Goal: Task Accomplishment & Management: Manage account settings

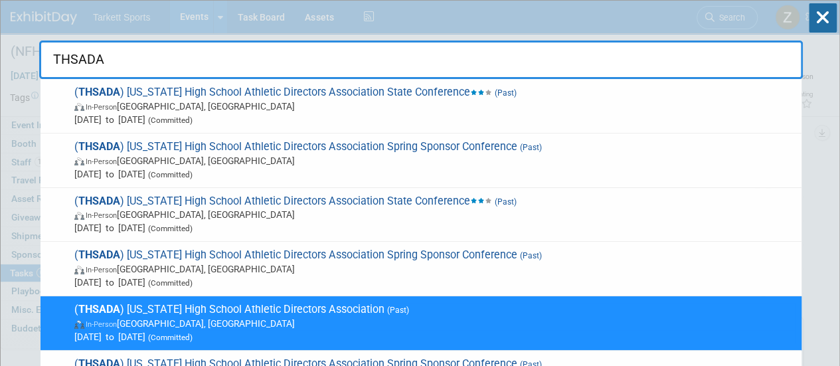
click at [90, 48] on input "THSADA" at bounding box center [420, 59] width 763 height 39
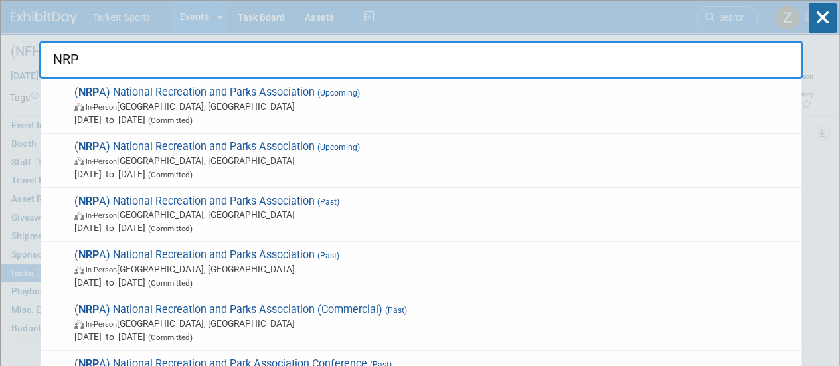
type input "NRPA"
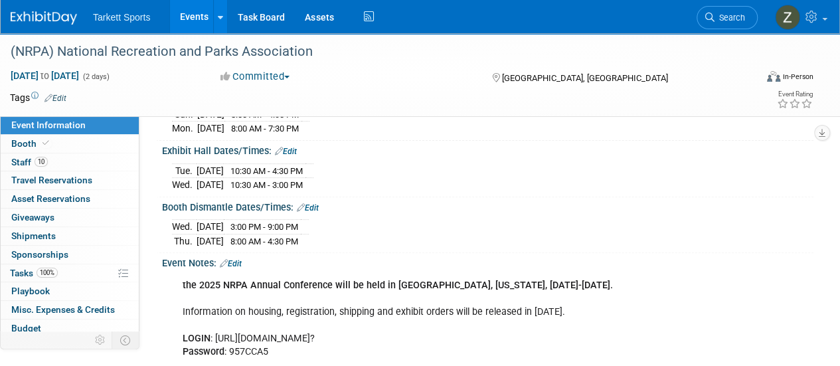
scroll to position [266, 0]
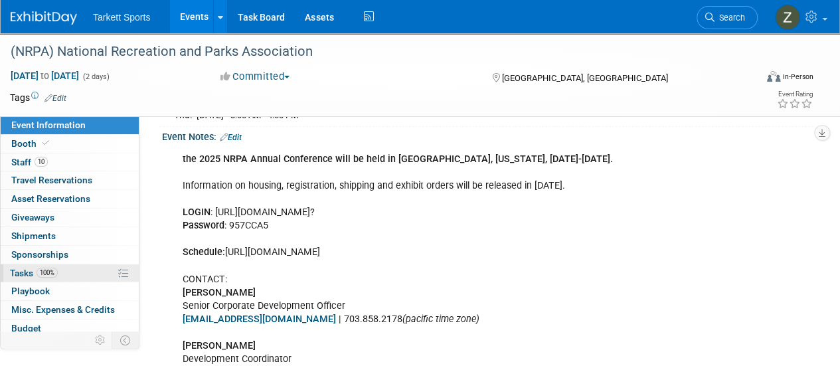
click at [54, 270] on span "100%" at bounding box center [47, 273] width 21 height 10
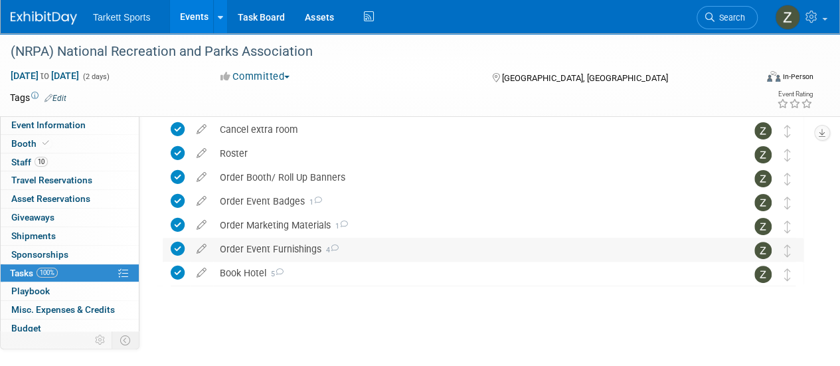
click at [260, 244] on div "Order Event Furnishings 4" at bounding box center [470, 249] width 514 height 23
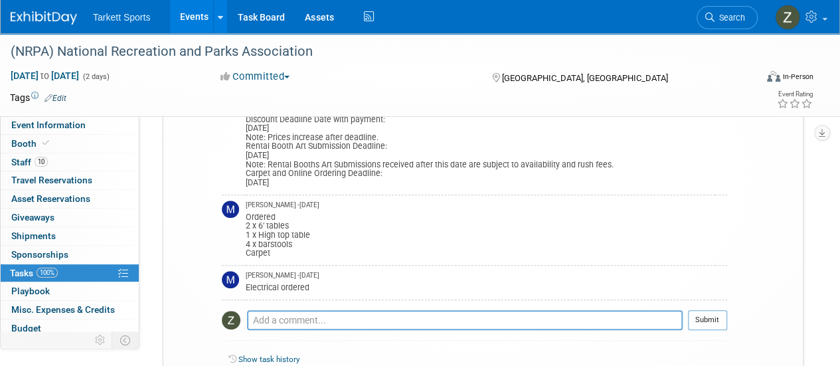
scroll to position [145, 0]
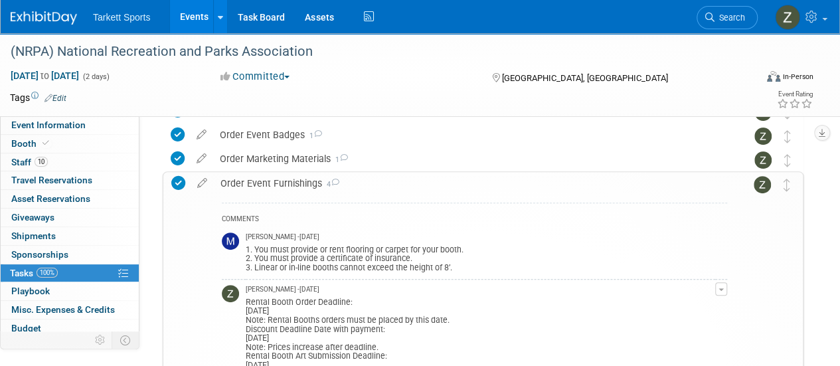
click at [292, 191] on div "Order Event Furnishings 4" at bounding box center [470, 183] width 513 height 23
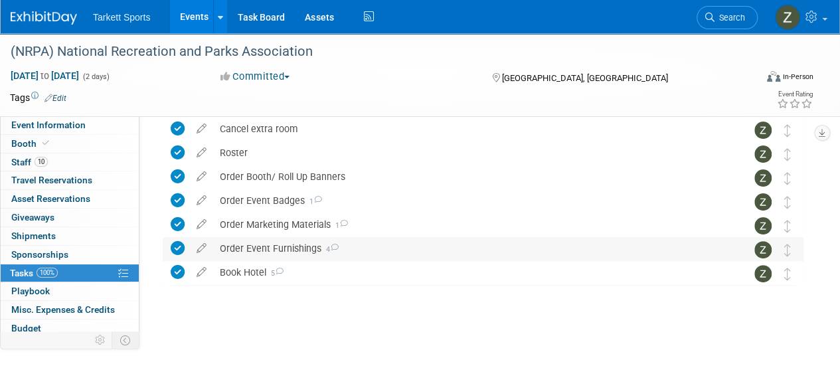
scroll to position [78, 0]
click at [260, 270] on div "Book Hotel 5" at bounding box center [470, 273] width 514 height 23
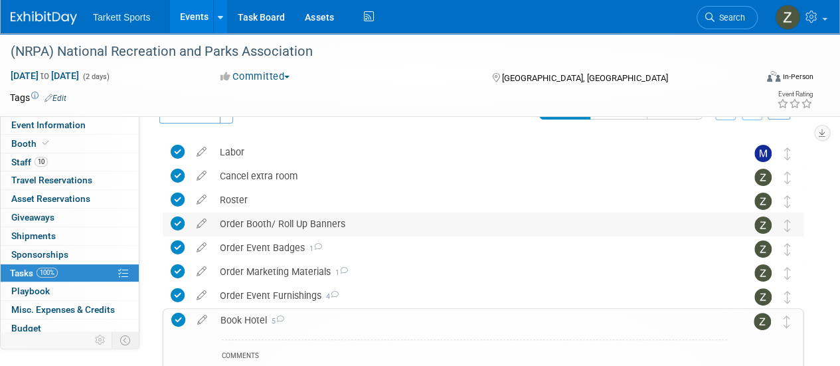
scroll to position [3, 0]
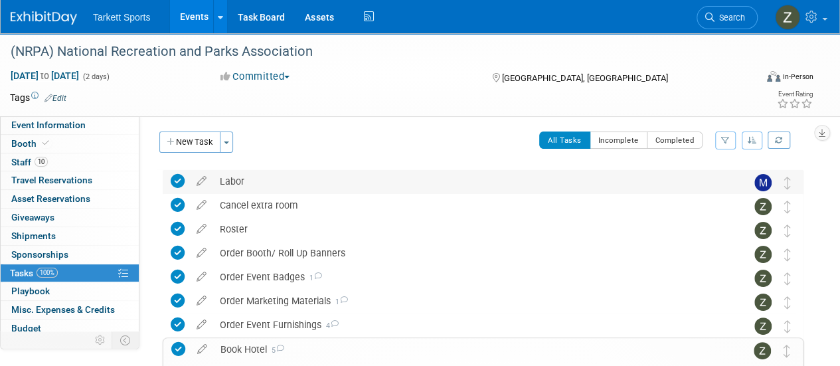
click at [235, 183] on div "Labor" at bounding box center [470, 181] width 514 height 23
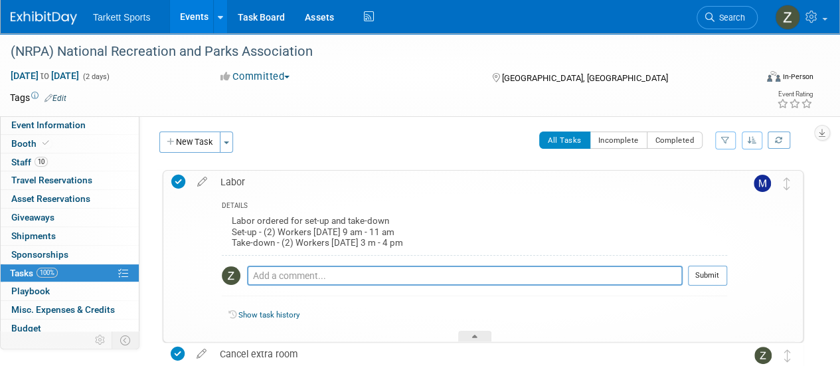
click at [263, 228] on div "Labor ordered for set-up and take-down Set-up - (2) Workers [DATE] 9 am - 11 am…" at bounding box center [474, 233] width 505 height 42
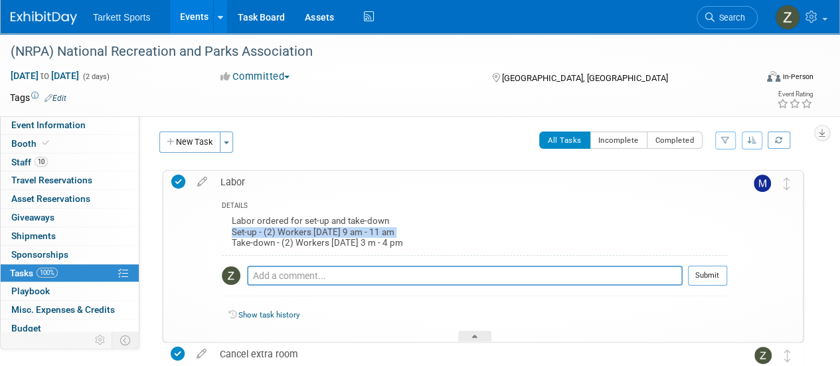
click at [263, 228] on div "Labor ordered for set-up and take-down Set-up - (2) Workers [DATE] 9 am - 11 am…" at bounding box center [474, 233] width 505 height 42
click at [56, 121] on span "Event Information" at bounding box center [48, 124] width 74 height 11
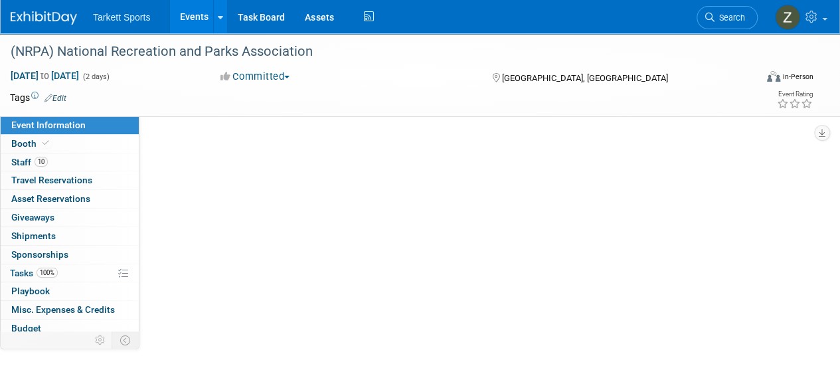
scroll to position [0, 0]
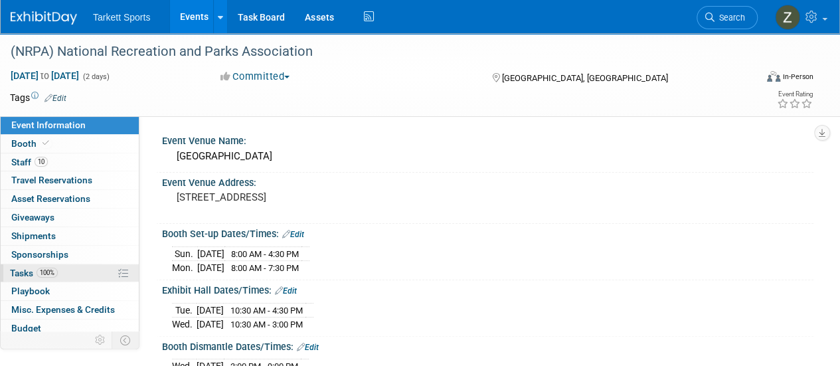
click at [52, 272] on span "100%" at bounding box center [47, 273] width 21 height 10
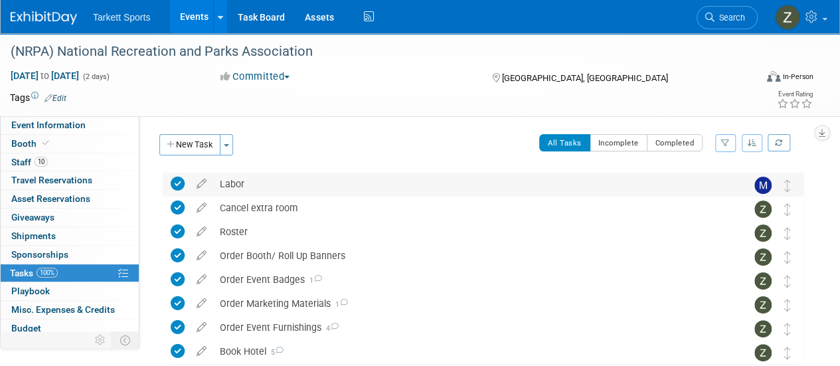
click at [234, 185] on div "Labor" at bounding box center [470, 184] width 514 height 23
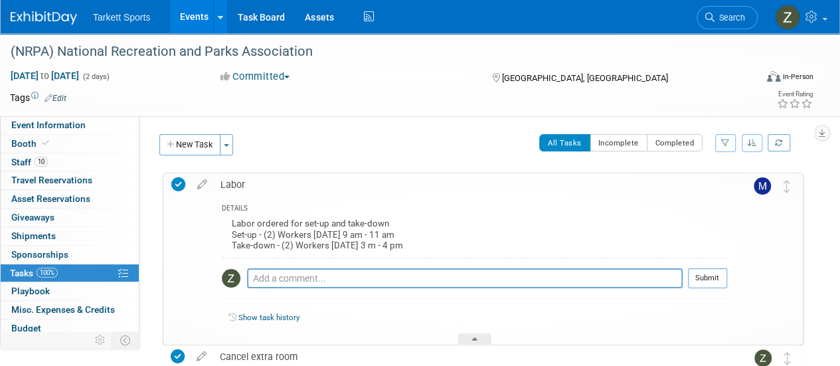
drag, startPoint x: 498, startPoint y: 246, endPoint x: 226, endPoint y: 224, distance: 273.1
click at [226, 224] on div "Labor ordered for set-up and take-down Set-up - (2) Workers [DATE] 9 am - 11 am…" at bounding box center [474, 236] width 505 height 42
copy div "Labor ordered for set-up and take-down Set-up - (2) Workers [DATE] 9 am - 11 am…"
click at [60, 132] on link "Event Information" at bounding box center [70, 125] width 138 height 18
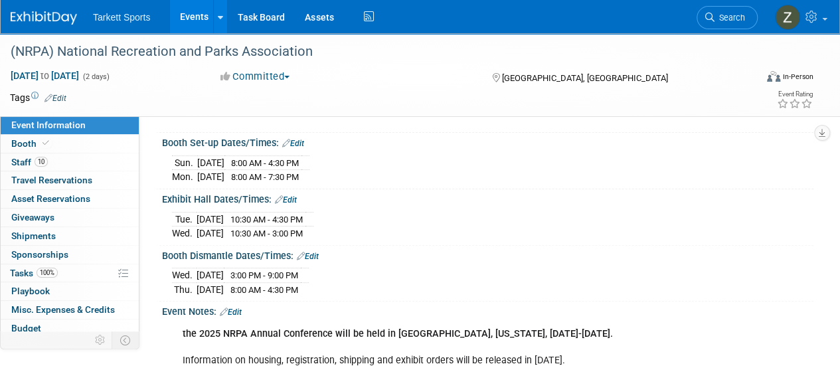
scroll to position [133, 0]
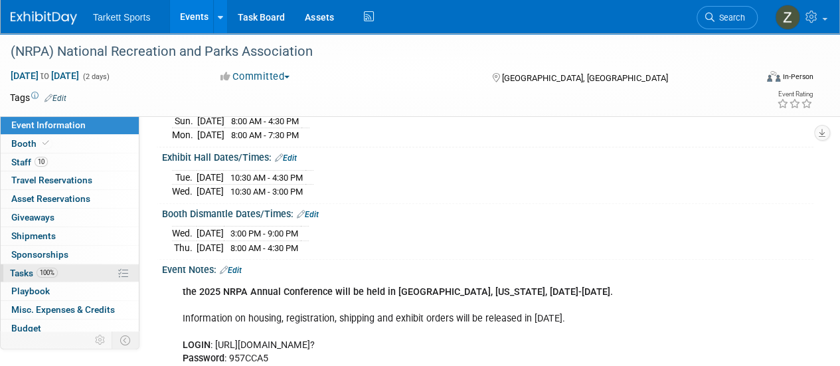
click at [54, 268] on span "Tasks 100%" at bounding box center [34, 273] width 48 height 11
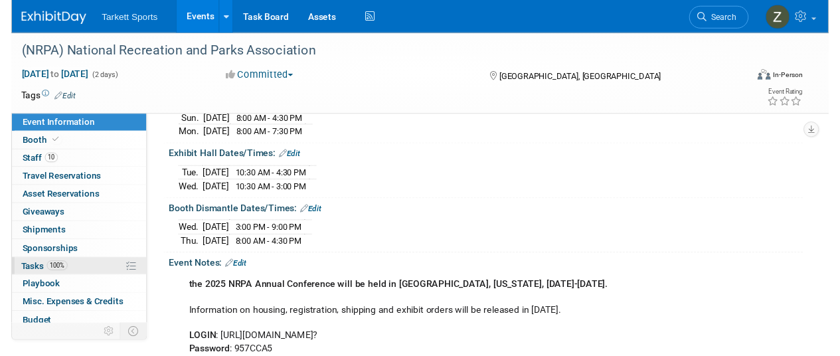
scroll to position [0, 0]
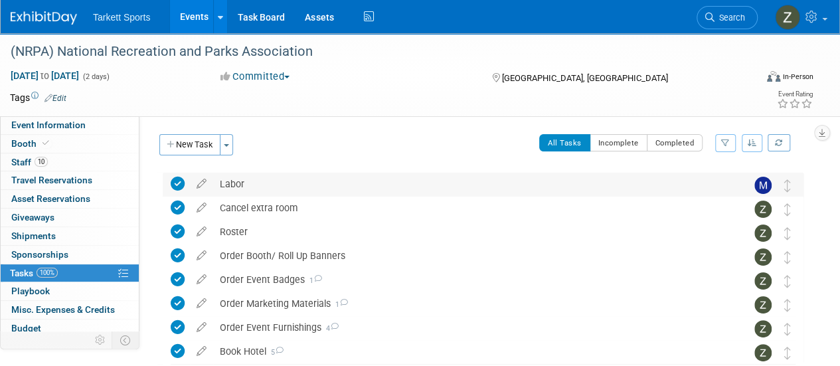
click at [256, 193] on div "Labor" at bounding box center [470, 184] width 514 height 23
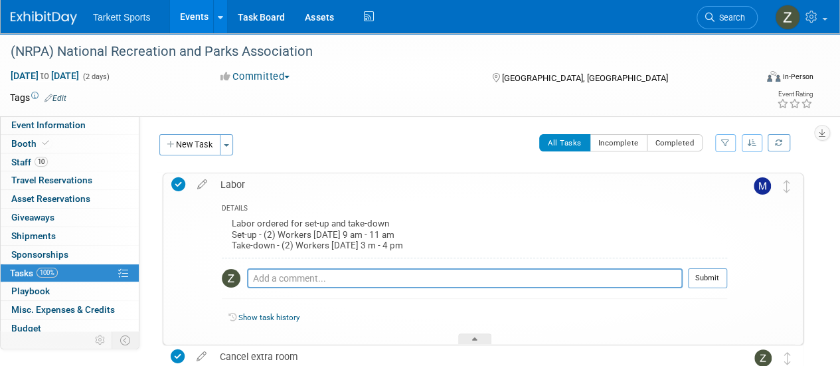
click at [198, 191] on td at bounding box center [202, 258] width 23 height 171
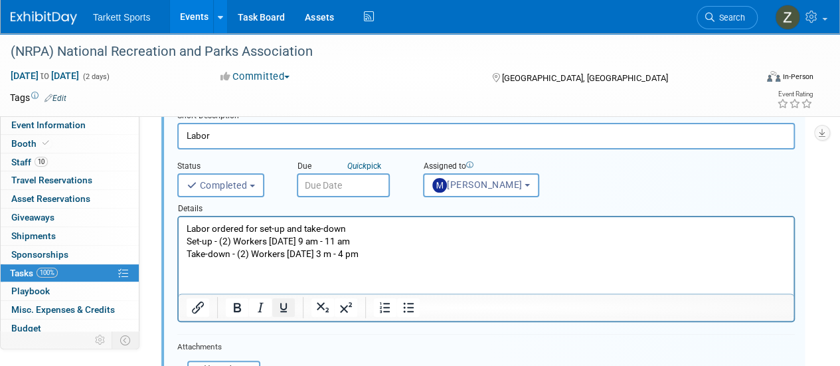
scroll to position [133, 0]
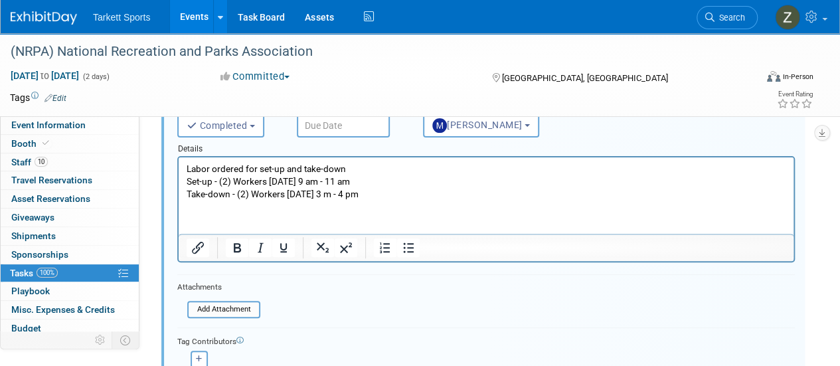
click at [285, 193] on p "Labor ordered for set-up and take-down Set-up - (2) Workers [DATE] 9 am - 11 am…" at bounding box center [486, 182] width 599 height 38
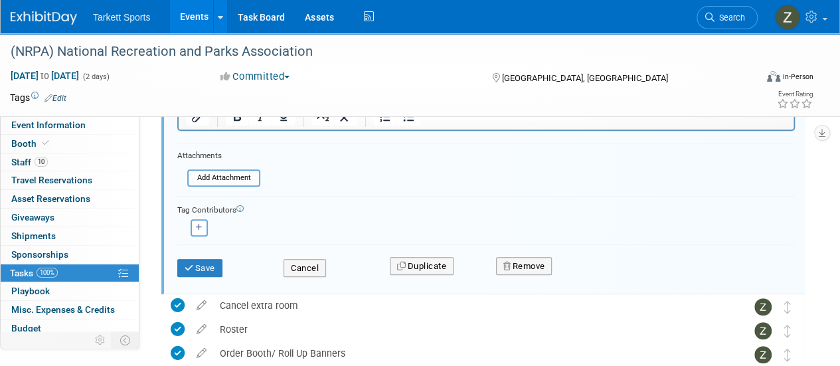
scroll to position [266, 0]
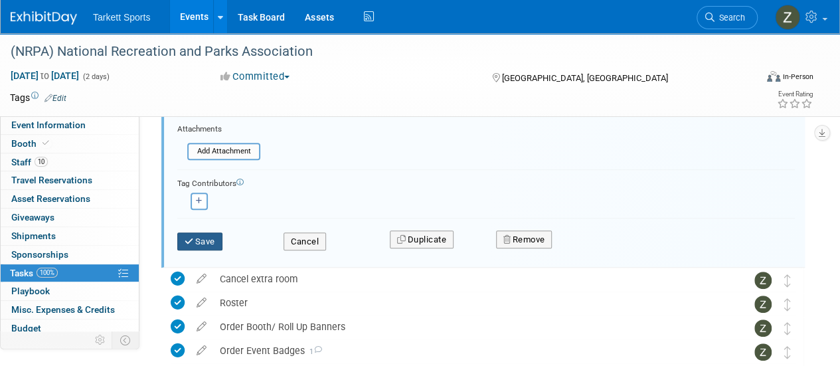
click at [190, 243] on icon "submit" at bounding box center [190, 241] width 11 height 9
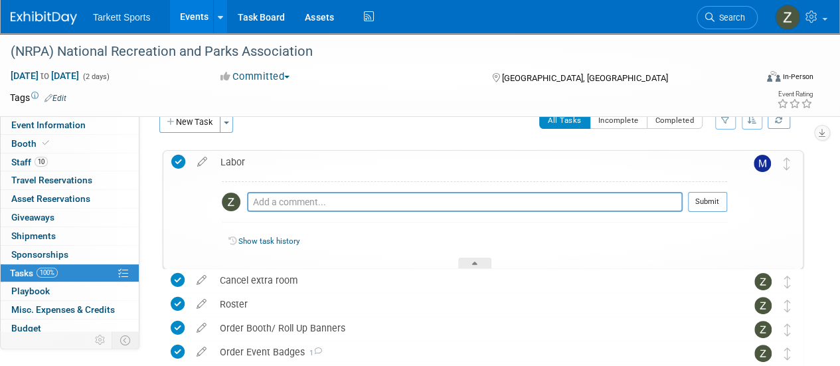
scroll to position [0, 0]
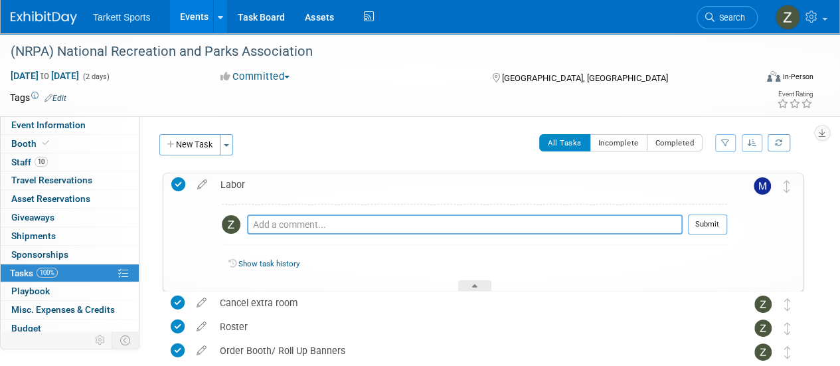
click at [276, 226] on textarea at bounding box center [464, 224] width 435 height 20
paste textarea "Labor ordered for set-up and take-down Set-up - (2) Workers [DATE] 9 am - 11 am…"
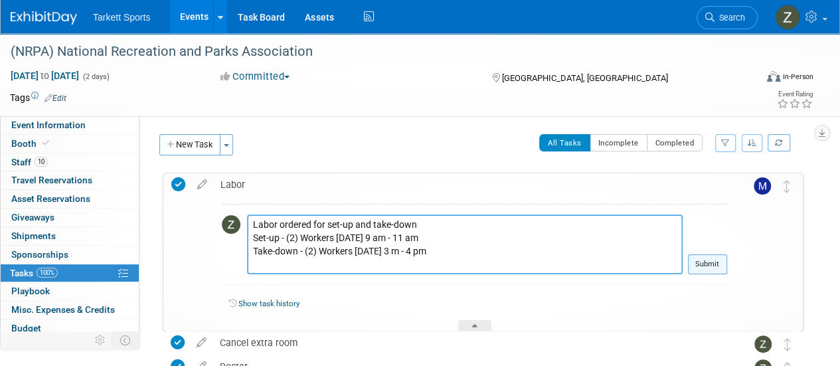
type textarea "Labor ordered for set-up and take-down Set-up - (2) Workers [DATE] 9 am - 11 am…"
click at [696, 266] on button "Submit" at bounding box center [707, 264] width 39 height 20
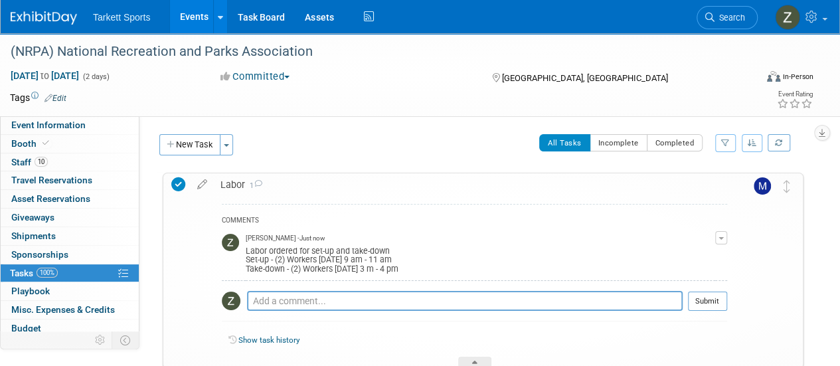
click at [404, 270] on div "Labor ordered for set-up and take-down Set-up - (2) Workers [DATE] 9 am - 11 am…" at bounding box center [480, 259] width 469 height 31
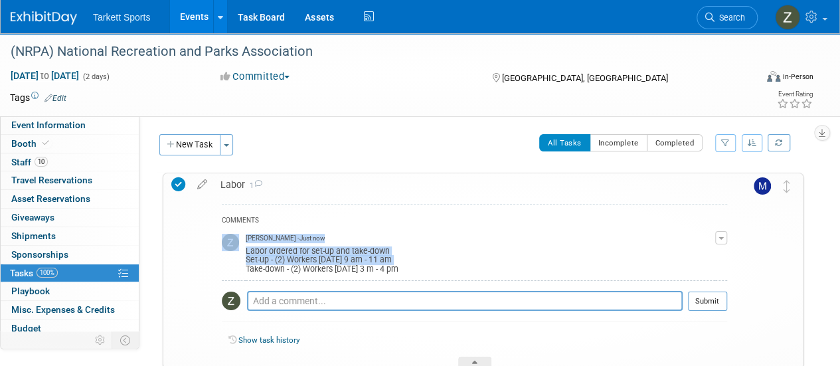
click at [404, 270] on div "Labor ordered for set-up and take-down Set-up - (2) Workers [DATE] 9 am - 11 am…" at bounding box center [480, 259] width 469 height 31
click at [380, 268] on div "Labor ordered for set-up and take-down Set-up - (2) Workers [DATE] 9 am - 11 am…" at bounding box center [480, 259] width 469 height 31
click at [357, 266] on div "Labor ordered for set-up and take-down Set-up - (2) Workers [DATE] 9 am - 11 am…" at bounding box center [480, 259] width 469 height 31
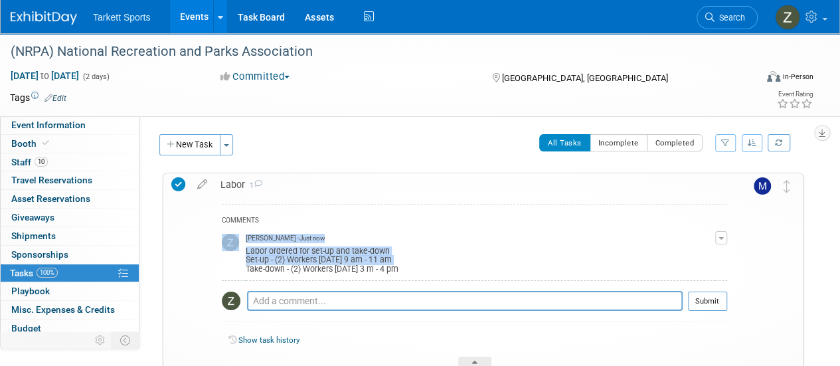
click at [357, 266] on div "Labor ordered for set-up and take-down Set-up - (2) Workers [DATE] 9 am - 11 am…" at bounding box center [480, 259] width 469 height 31
click at [368, 264] on div "Labor ordered for set-up and take-down Set-up - (2) Workers [DATE] 9 am - 11 am…" at bounding box center [480, 259] width 469 height 31
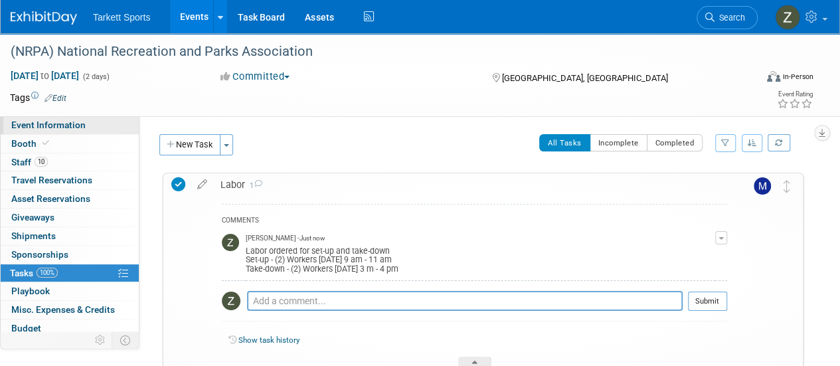
click at [69, 132] on link "Event Information" at bounding box center [70, 125] width 138 height 18
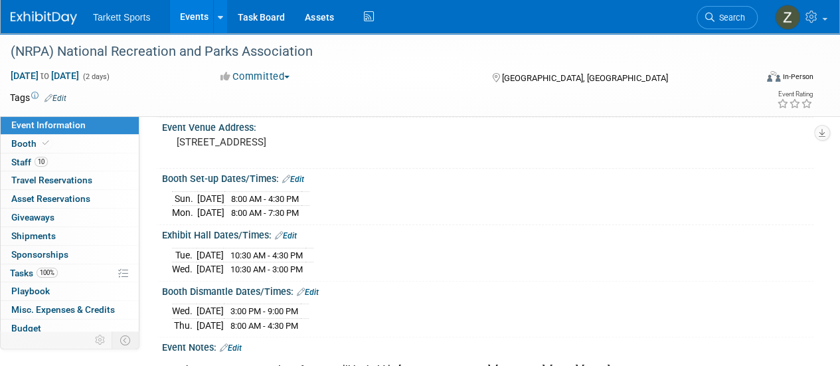
scroll to position [133, 0]
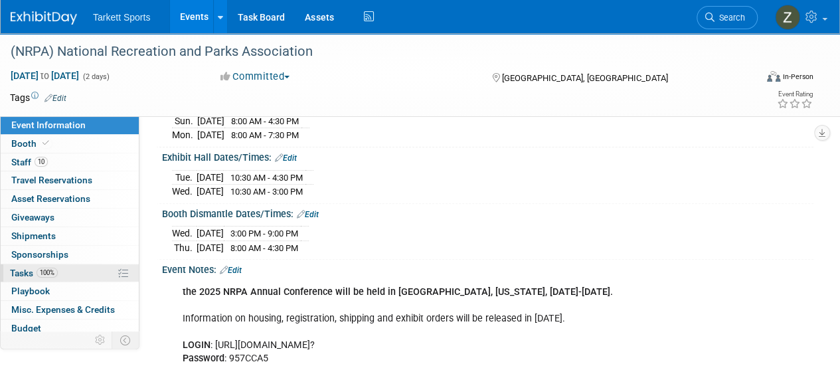
click at [78, 264] on link "100% Tasks 100%" at bounding box center [70, 273] width 138 height 18
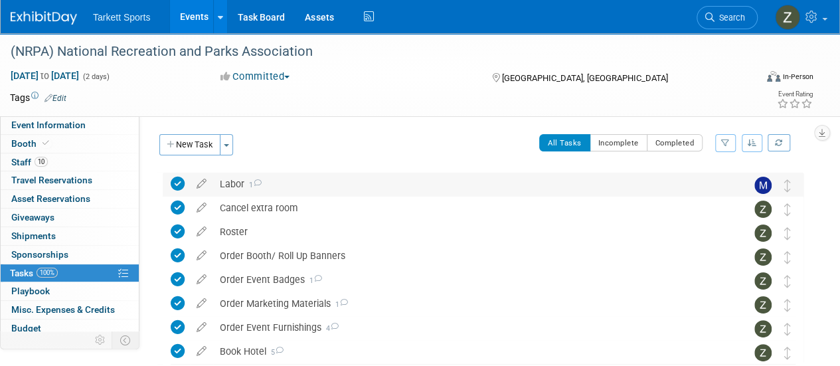
click at [295, 174] on div "Labor 1" at bounding box center [470, 184] width 514 height 23
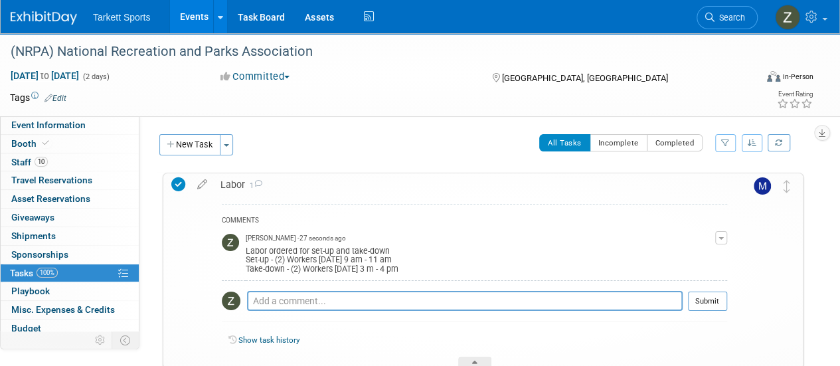
click at [463, 262] on div "Labor ordered for set-up and take-down Set-up - (2) Workers [DATE] 9 am - 11 am…" at bounding box center [480, 259] width 469 height 31
click at [344, 299] on textarea at bounding box center [464, 301] width 435 height 20
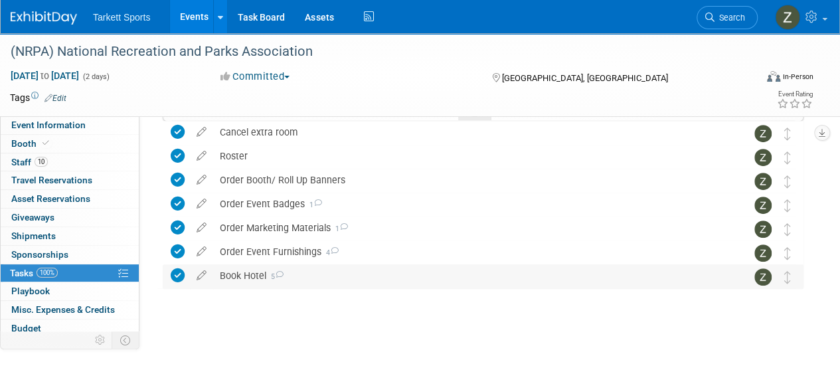
scroll to position [250, 0]
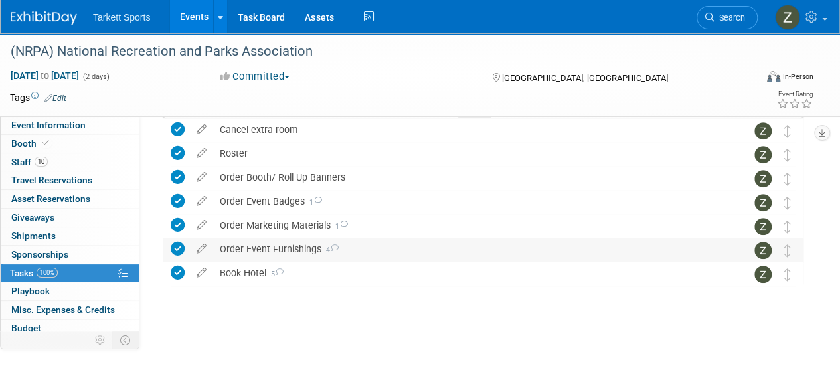
click at [305, 249] on div "Order Event Furnishings 4" at bounding box center [470, 249] width 514 height 23
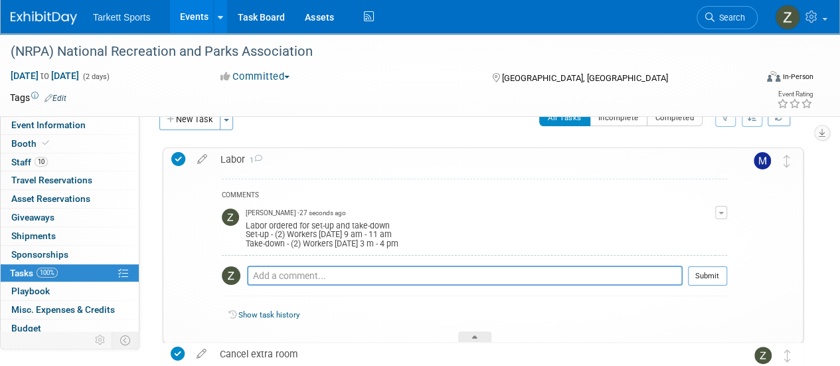
scroll to position [0, 0]
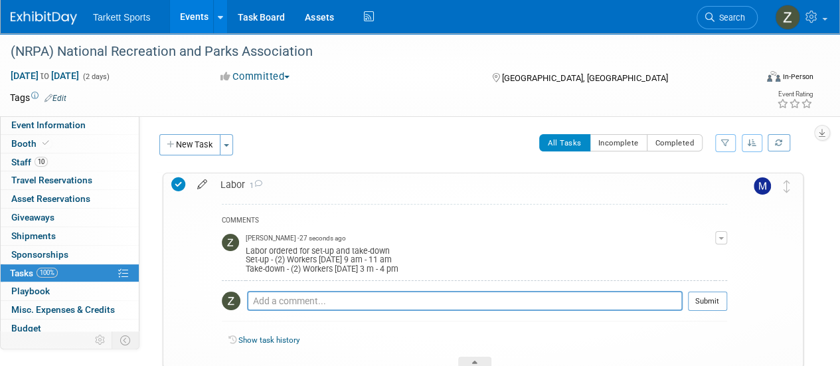
click at [200, 187] on icon at bounding box center [202, 181] width 23 height 17
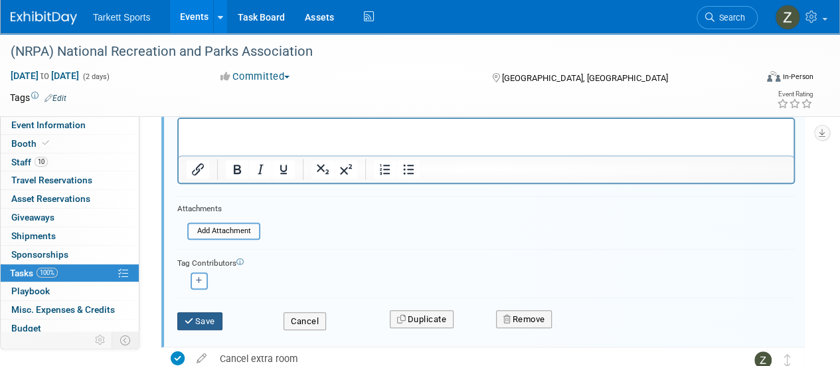
scroll to position [199, 0]
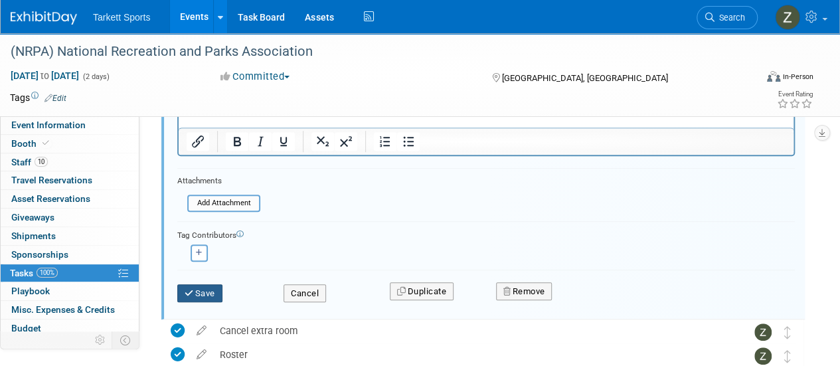
click at [186, 291] on icon "submit" at bounding box center [190, 293] width 11 height 9
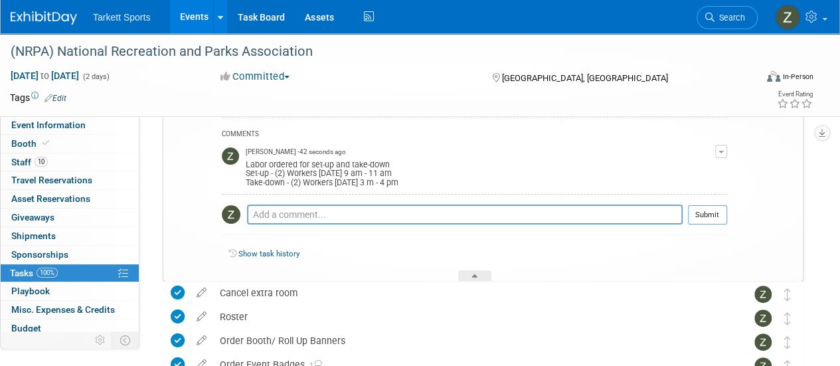
scroll to position [0, 0]
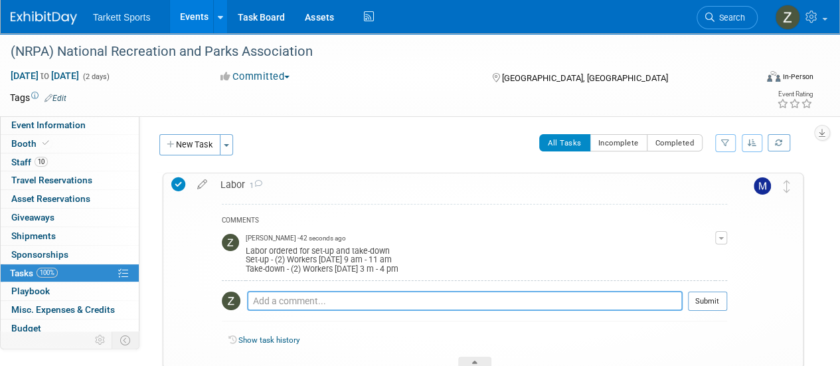
click at [296, 297] on textarea at bounding box center [464, 301] width 435 height 20
click at [455, 275] on td "[PERSON_NAME] - 42 seconds ago Labor ordered for set-up and take-down Set-up - …" at bounding box center [480, 254] width 469 height 52
drag, startPoint x: 478, startPoint y: 272, endPoint x: 252, endPoint y: 262, distance: 226.6
click at [252, 262] on div "Labor ordered for set-up and take-down Set-up - (2) Workers [DATE] 9 am - 11 am…" at bounding box center [480, 259] width 469 height 31
click at [400, 264] on div "Labor ordered for set-up and take-down Set-up - (2) Workers [DATE] 9 am - 11 am…" at bounding box center [480, 259] width 469 height 31
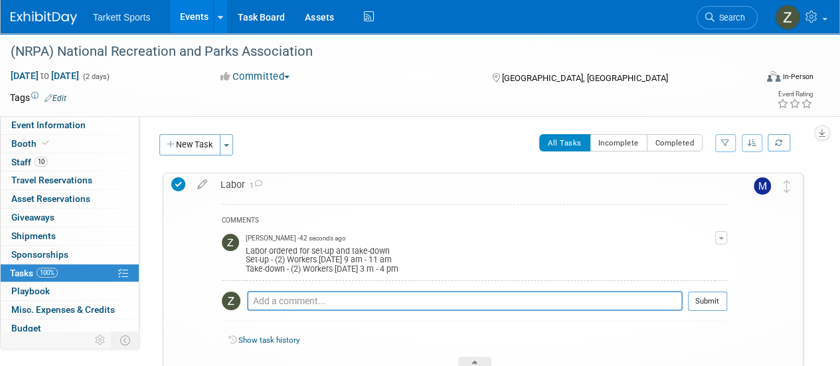
click at [400, 264] on div "Labor ordered for set-up and take-down Set-up - (2) Workers [DATE] 9 am - 11 am…" at bounding box center [480, 259] width 469 height 31
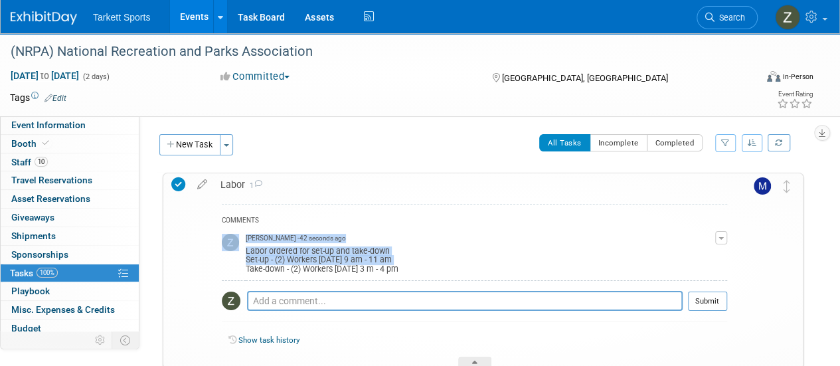
click at [400, 264] on div "Labor ordered for set-up and take-down Set-up - (2) Workers [DATE] 9 am - 11 am…" at bounding box center [480, 259] width 469 height 31
click at [397, 264] on div "Labor ordered for set-up and take-down Set-up - (2) Workers [DATE] 9 am - 11 am…" at bounding box center [480, 259] width 469 height 31
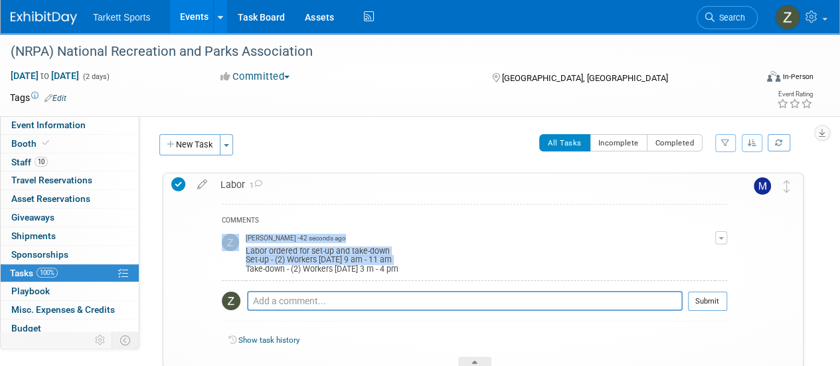
click at [397, 264] on div "Labor ordered for set-up and take-down Set-up - (2) Workers [DATE] 9 am - 11 am…" at bounding box center [480, 259] width 469 height 31
click at [394, 266] on div "Labor ordered for set-up and take-down Set-up - (2) Workers [DATE] 9 am - 11 am…" at bounding box center [480, 259] width 469 height 31
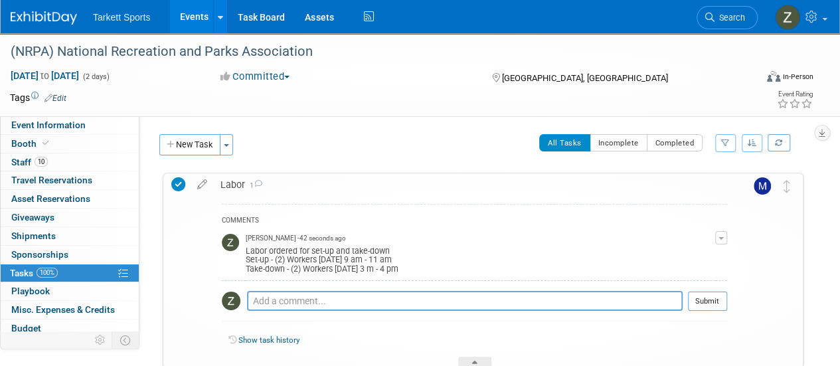
click at [390, 268] on div "Labor ordered for set-up and take-down Set-up - (2) Workers [DATE] 9 am - 11 am…" at bounding box center [480, 259] width 469 height 31
click at [500, 262] on div "Labor ordered for set-up and take-down Set-up - (2) Workers [DATE] 9 am - 11 am…" at bounding box center [480, 259] width 469 height 31
click at [68, 167] on link "10 Staff 10" at bounding box center [70, 162] width 138 height 18
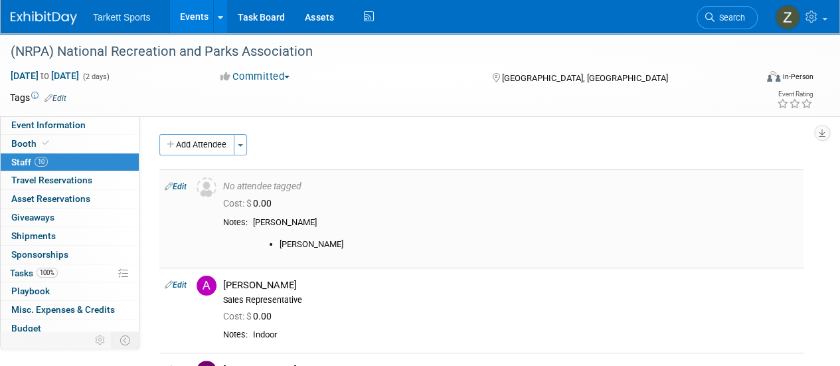
click at [285, 217] on div "[PERSON_NAME]" at bounding box center [525, 233] width 545 height 33
click at [287, 217] on div "[PERSON_NAME]" at bounding box center [525, 233] width 545 height 33
click at [289, 217] on div "[PERSON_NAME]" at bounding box center [525, 233] width 545 height 33
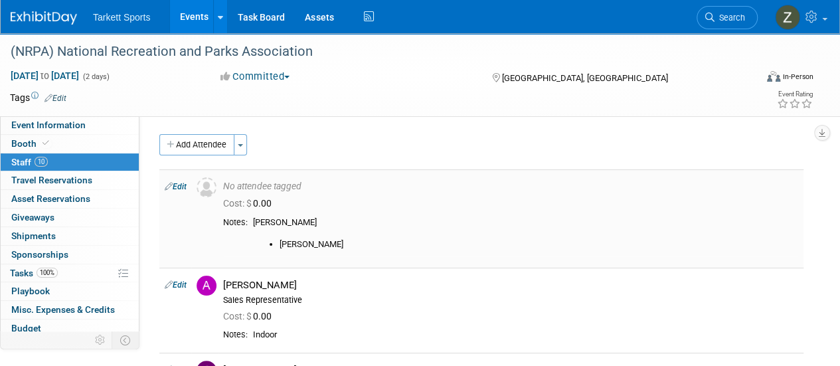
click at [291, 218] on div "[PERSON_NAME]" at bounding box center [525, 233] width 545 height 33
click at [68, 282] on link "0 Playbook 0" at bounding box center [70, 291] width 138 height 18
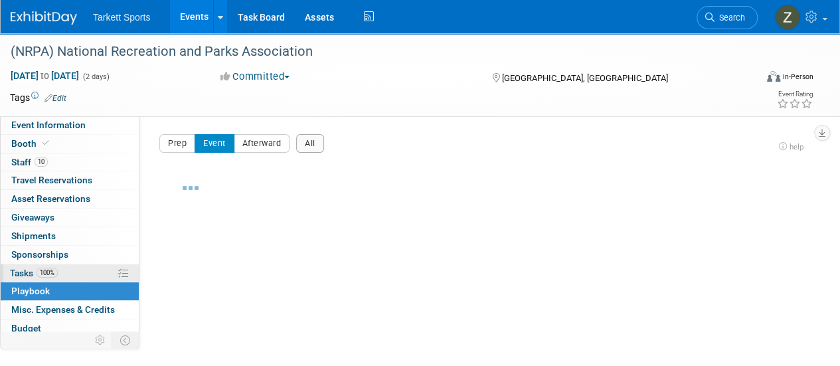
click at [66, 272] on link "100% Tasks 100%" at bounding box center [70, 273] width 138 height 18
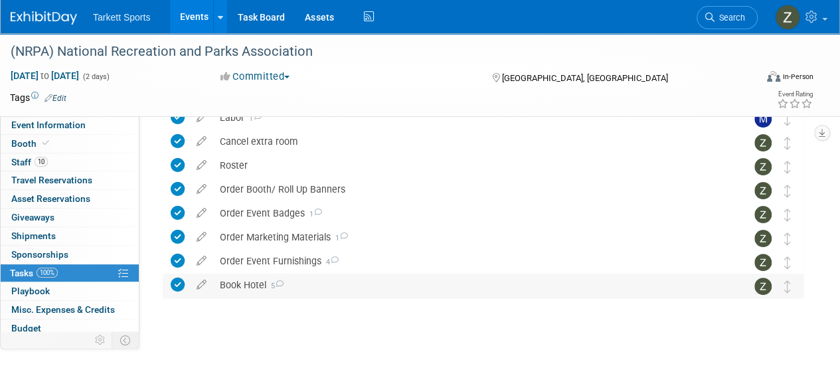
click at [244, 284] on div "Book Hotel 5" at bounding box center [470, 285] width 514 height 23
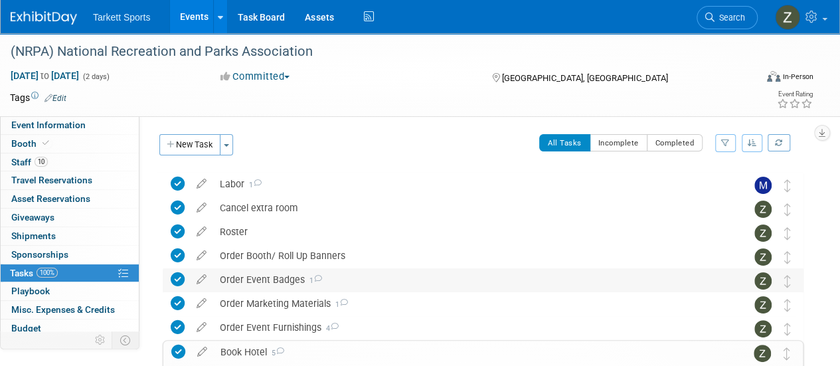
click at [258, 287] on div "Order Event Badges 1" at bounding box center [470, 279] width 514 height 23
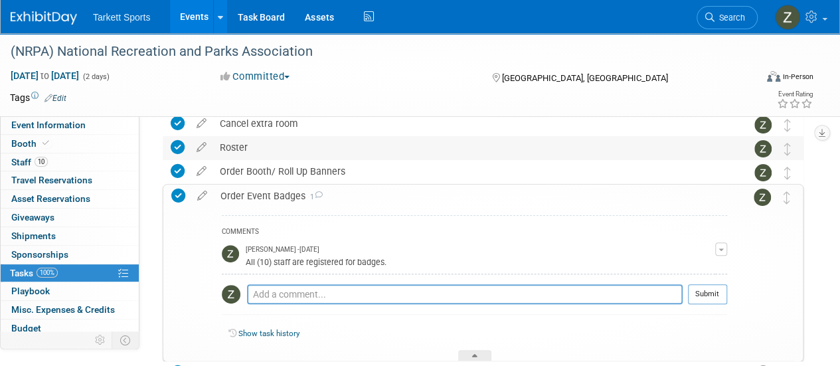
scroll to position [133, 0]
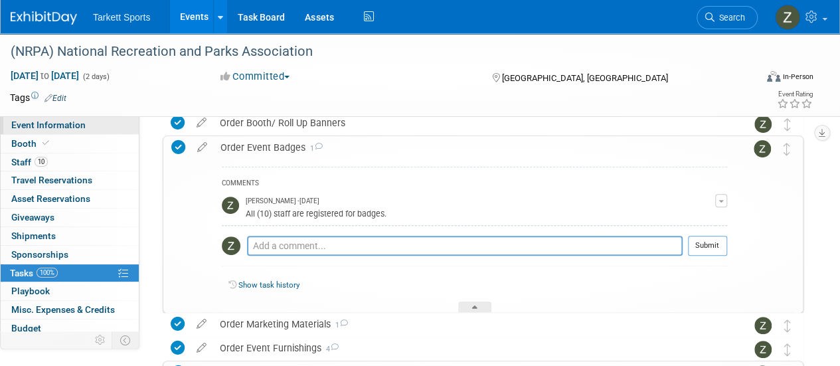
click at [61, 125] on span "Event Information" at bounding box center [48, 124] width 74 height 11
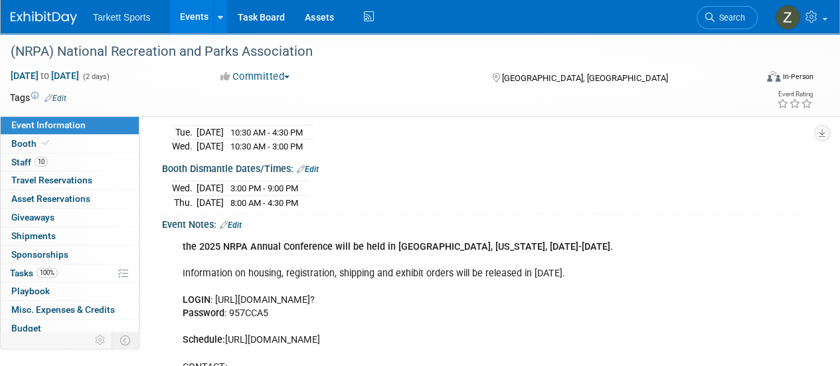
scroll to position [167, 0]
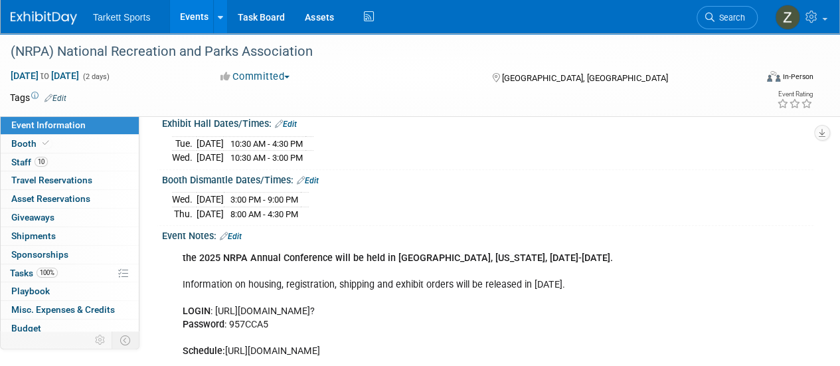
drag, startPoint x: 567, startPoint y: 311, endPoint x: 215, endPoint y: 304, distance: 351.9
copy div "[URL][DOMAIN_NAME]?"
click at [87, 155] on link "10 Staff 10" at bounding box center [70, 162] width 138 height 18
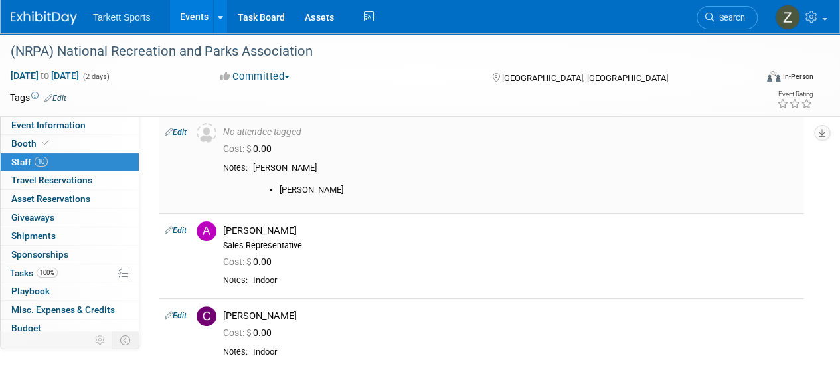
scroll to position [0, 0]
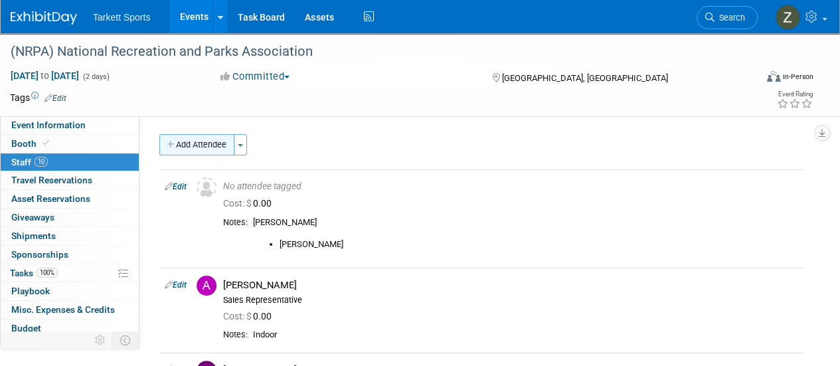
click at [187, 147] on button "Add Attendee" at bounding box center [196, 144] width 75 height 21
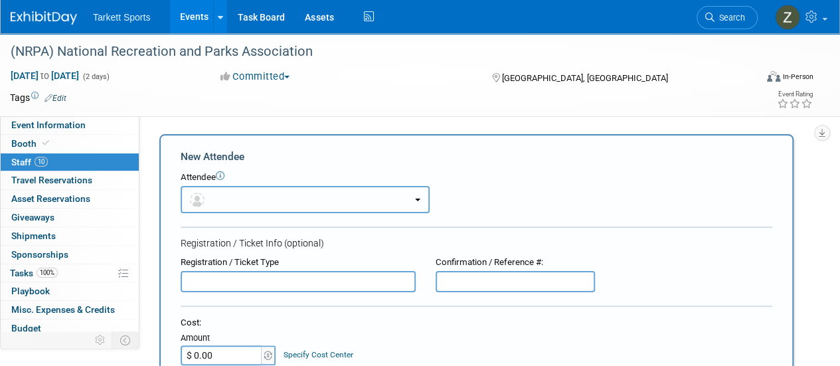
click at [228, 196] on button "button" at bounding box center [305, 199] width 249 height 27
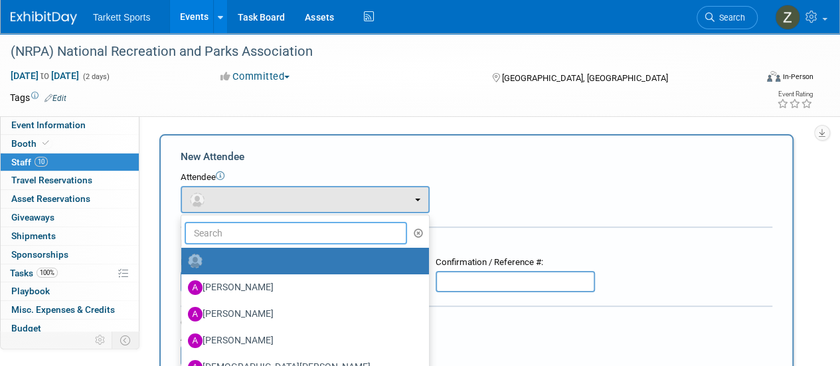
click at [233, 224] on input "text" at bounding box center [296, 233] width 222 height 23
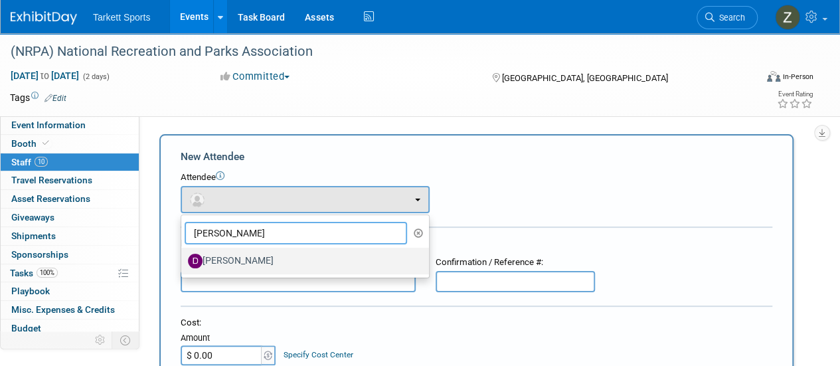
type input "[PERSON_NAME]"
click at [266, 252] on label "[PERSON_NAME]" at bounding box center [302, 260] width 228 height 21
click at [183, 255] on input "[PERSON_NAME]" at bounding box center [179, 259] width 9 height 9
select select "bdad73d4-3a1a-4e69-9663-9a179283f0df"
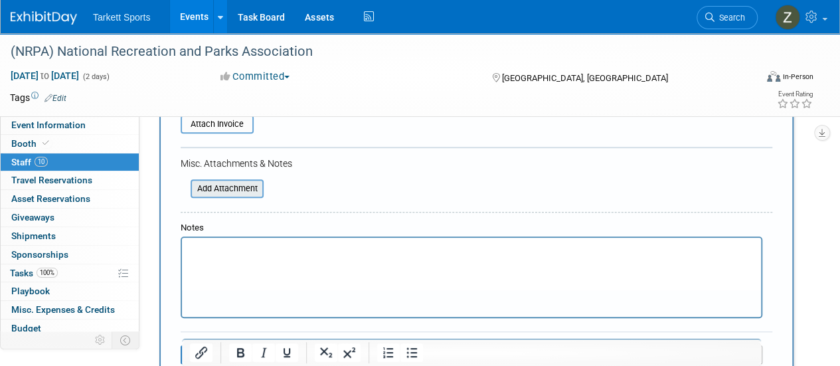
scroll to position [266, 0]
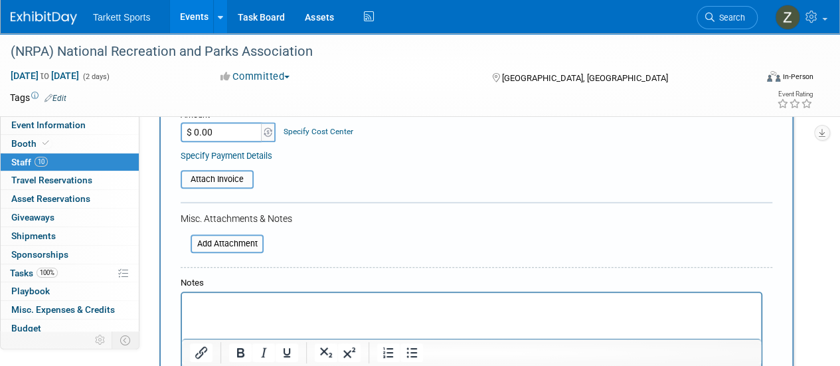
click at [230, 311] on html at bounding box center [471, 302] width 579 height 19
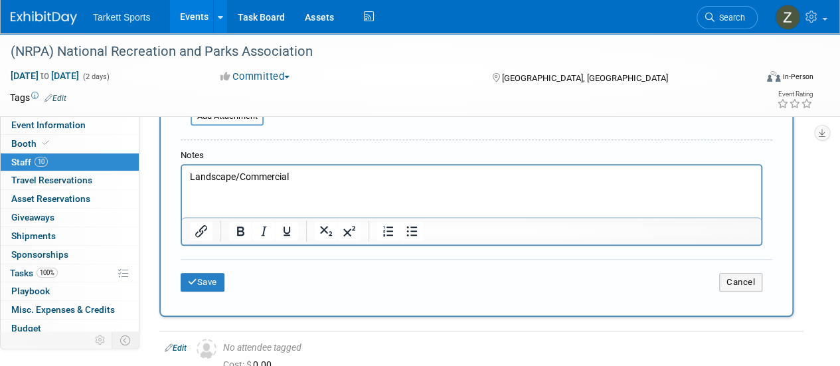
scroll to position [398, 0]
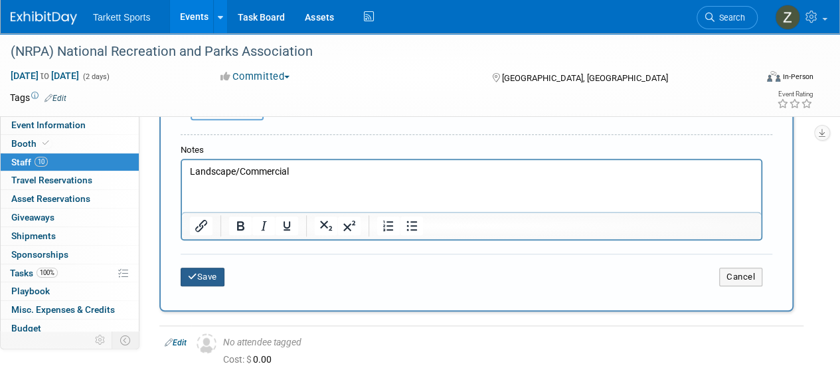
click at [222, 272] on button "Save" at bounding box center [203, 277] width 44 height 19
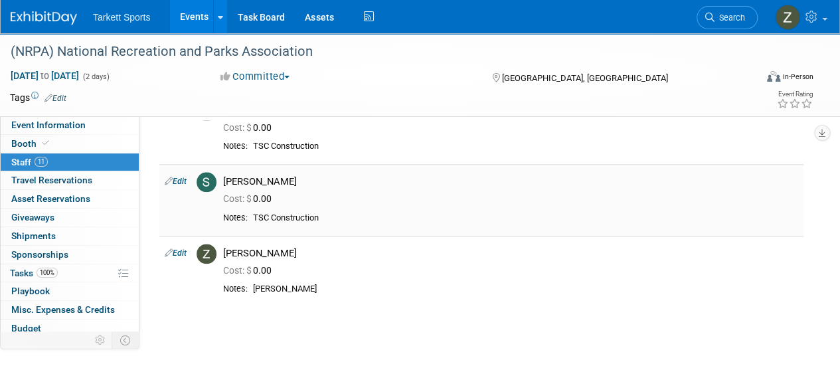
scroll to position [730, 0]
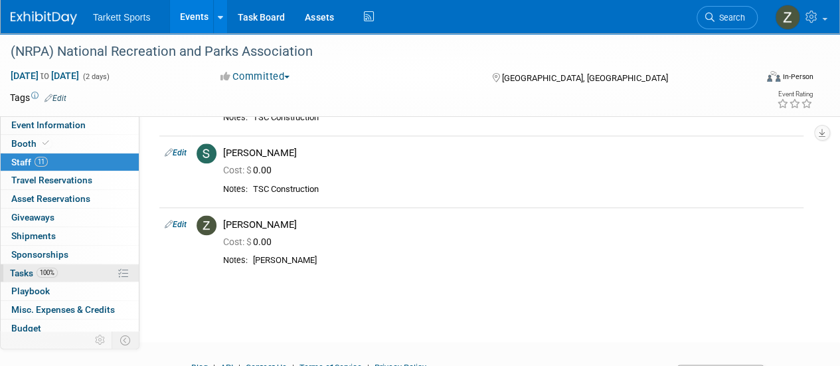
click at [42, 275] on span "Tasks 100%" at bounding box center [34, 273] width 48 height 11
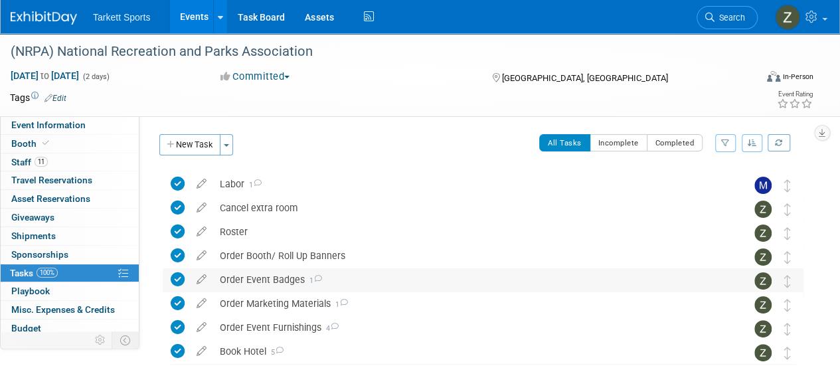
click at [253, 272] on div "Order Event Badges 1" at bounding box center [470, 279] width 514 height 23
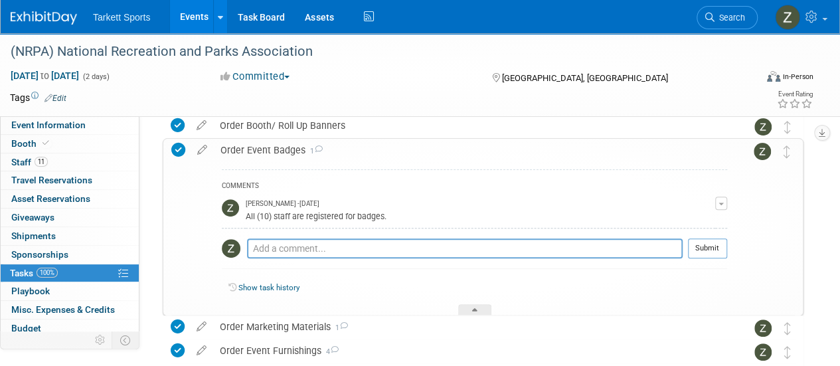
scroll to position [133, 0]
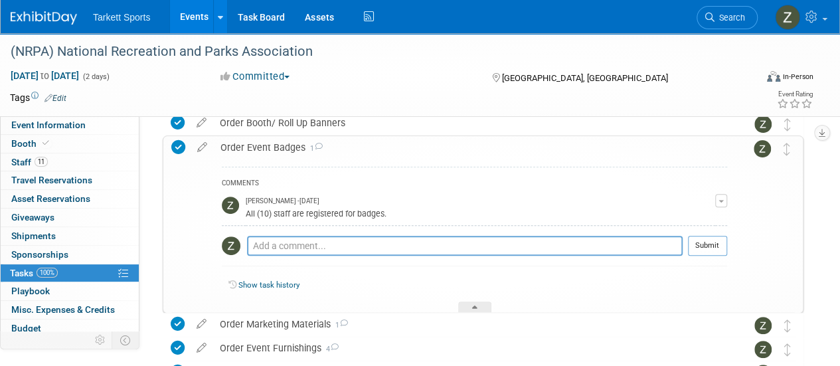
click at [337, 216] on div "All (10) staff are registered for badges." at bounding box center [480, 212] width 469 height 13
click at [336, 216] on div "All (10) staff are registered for badges." at bounding box center [480, 212] width 469 height 13
copy table "[PERSON_NAME] - [DATE]"
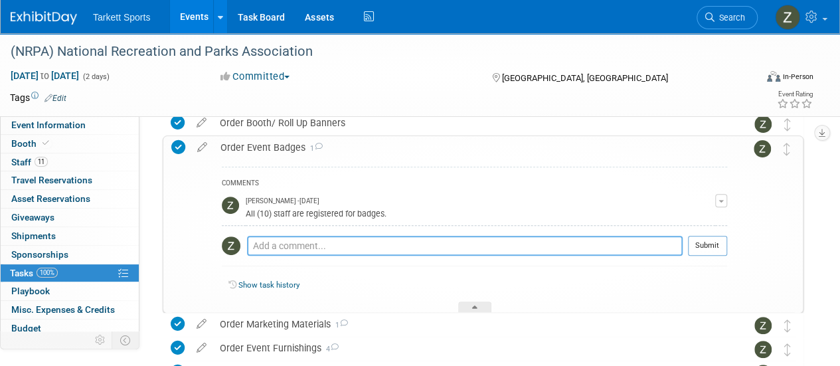
click at [312, 244] on textarea at bounding box center [464, 246] width 435 height 20
paste textarea "All (10) staff are registered for badges."
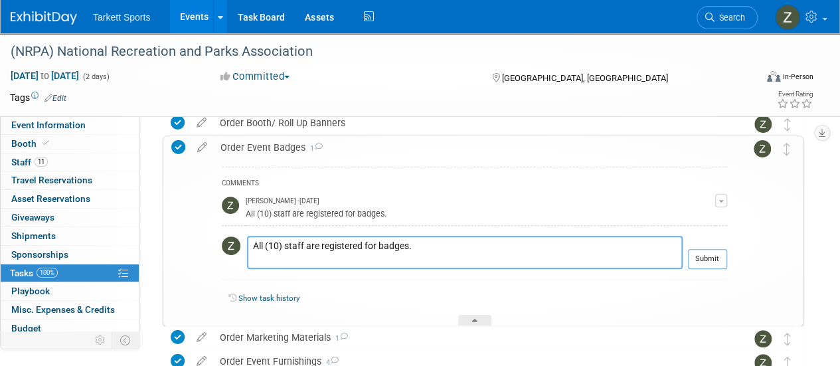
click at [279, 245] on textarea "All (10) staff are registered for badges." at bounding box center [464, 252] width 435 height 33
type textarea "All (11) staff are registered for badges."
click at [718, 264] on button "Submit" at bounding box center [707, 259] width 39 height 20
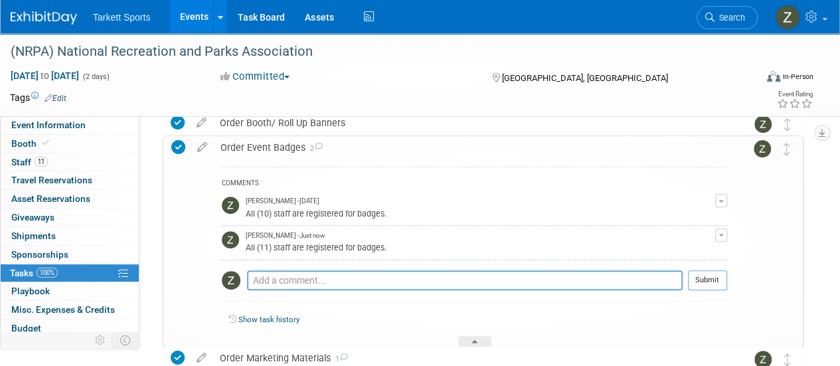
click at [716, 202] on button "button" at bounding box center [721, 200] width 12 height 13
click at [667, 234] on button "Remove" at bounding box center [657, 238] width 58 height 18
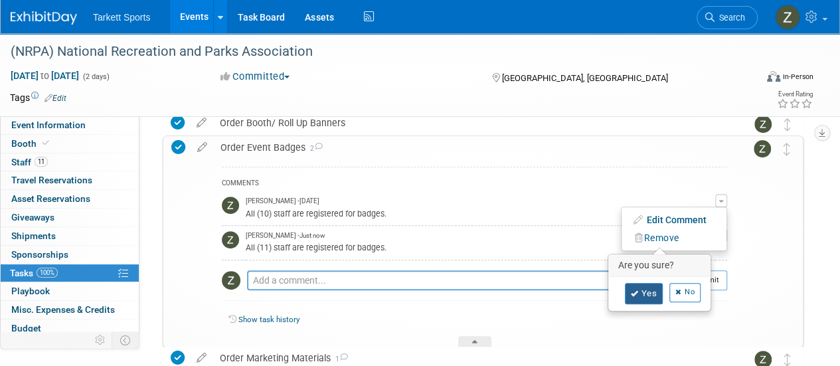
click at [639, 283] on link "Yes" at bounding box center [644, 293] width 39 height 21
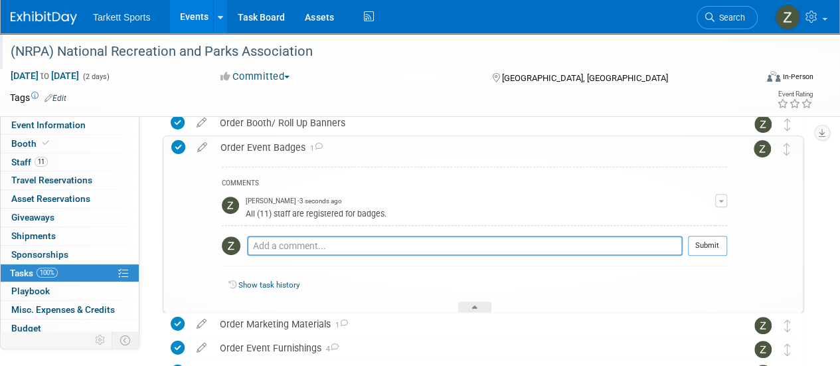
click at [149, 52] on div "(NRPA) National Recreation and Parks Association" at bounding box center [375, 52] width 739 height 24
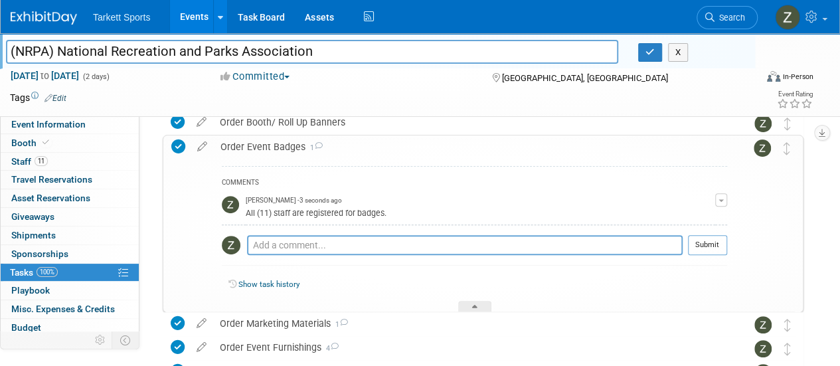
click at [149, 52] on input "(NRPA) National Recreation and Parks Association" at bounding box center [312, 51] width 612 height 23
click at [48, 132] on link "Event Information" at bounding box center [70, 125] width 138 height 18
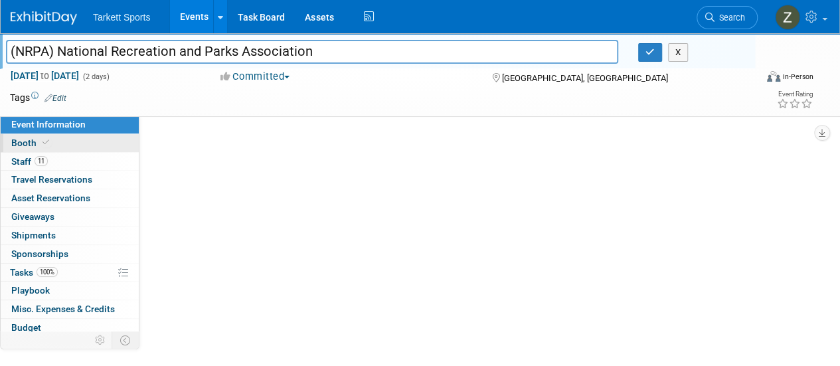
scroll to position [0, 0]
click at [49, 139] on span at bounding box center [46, 142] width 12 height 10
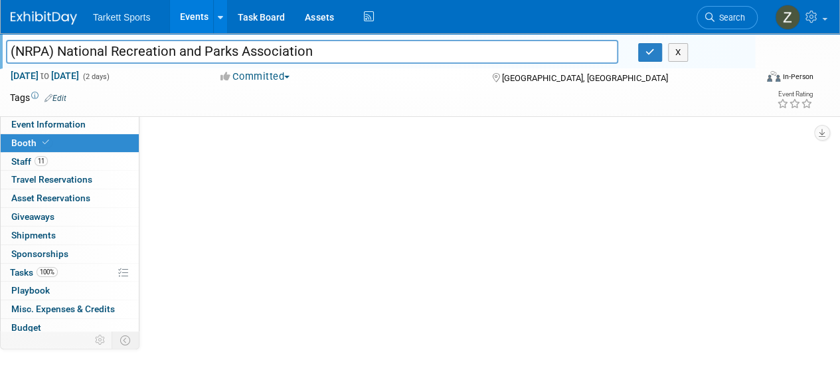
select select "FieldTurf, [PERSON_NAME], Indoor, FieldTurf Landscape, Tarkett Sports Construct…"
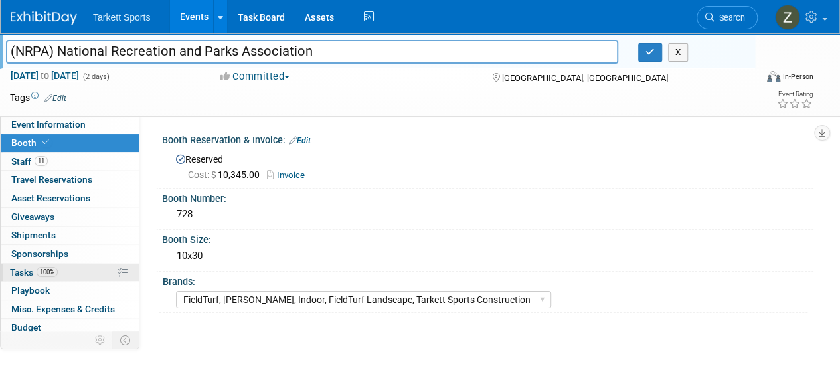
click at [86, 264] on link "100% Tasks 100%" at bounding box center [70, 273] width 138 height 18
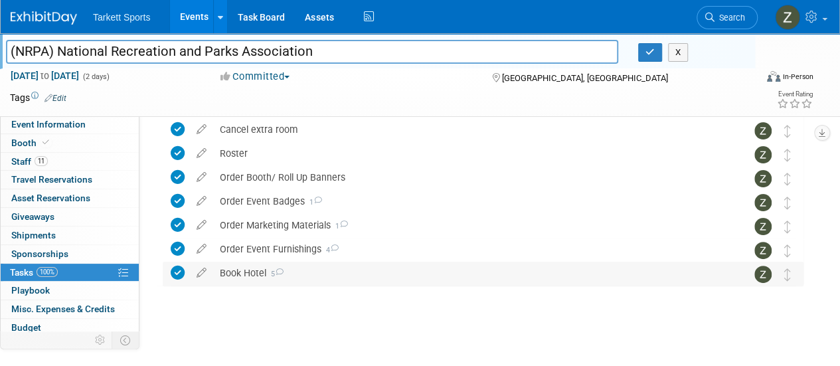
click at [303, 262] on div "Book Hotel 5" at bounding box center [470, 273] width 514 height 23
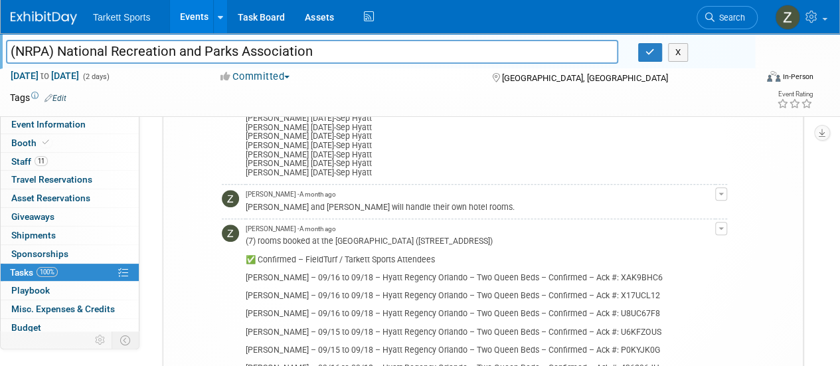
scroll to position [542, 0]
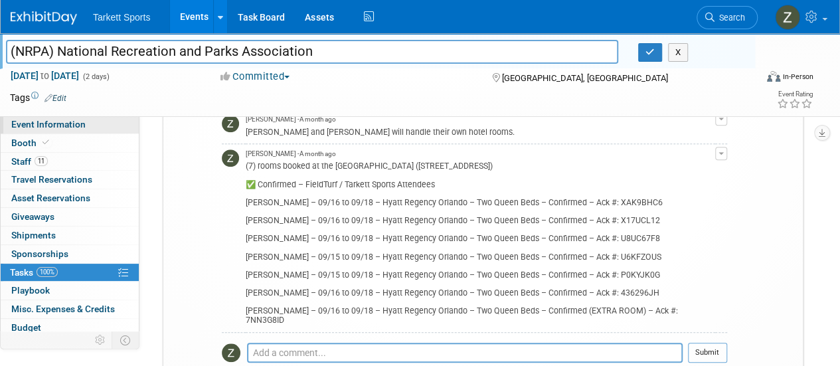
click at [82, 119] on span "Event Information" at bounding box center [48, 124] width 74 height 11
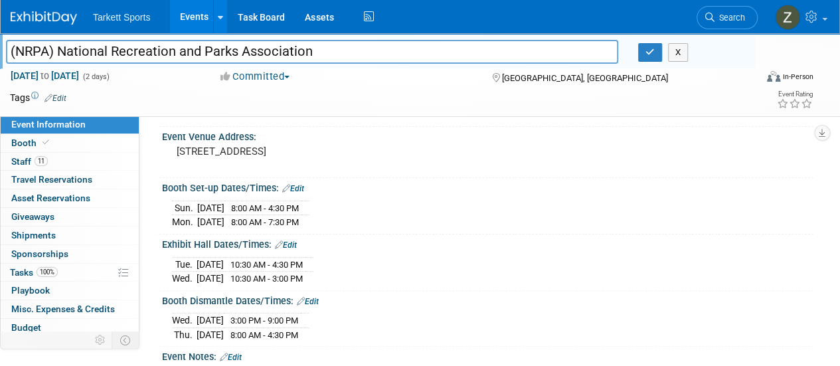
scroll to position [66, 0]
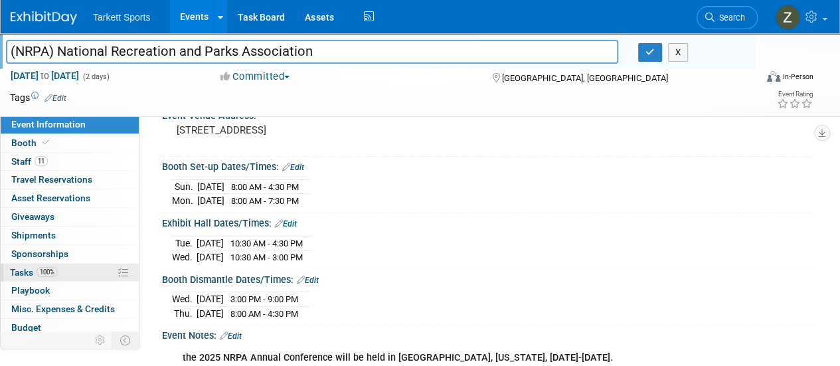
click at [96, 277] on link "100% Tasks 100%" at bounding box center [70, 273] width 138 height 18
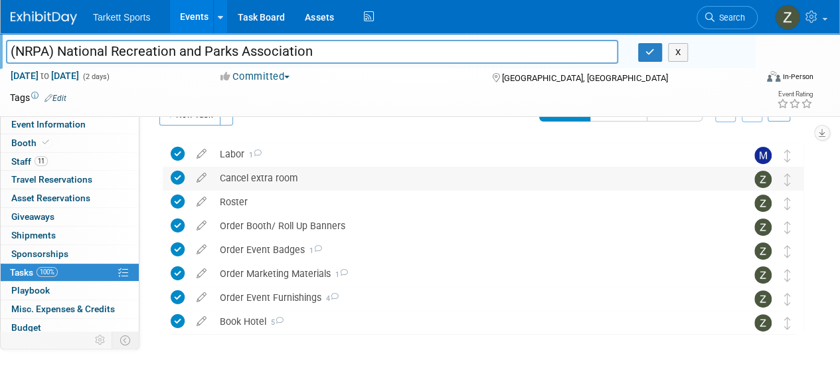
scroll to position [0, 0]
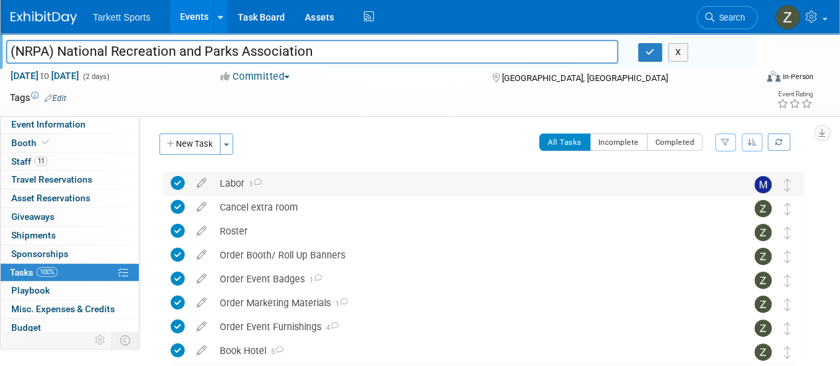
click at [275, 178] on div "Labor 1" at bounding box center [470, 183] width 514 height 23
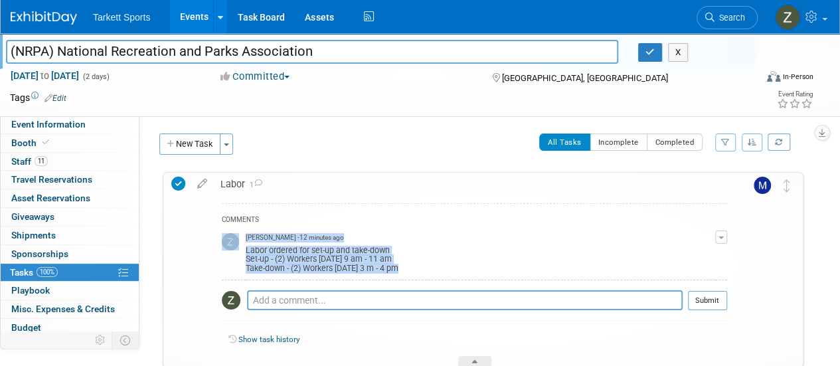
drag, startPoint x: 244, startPoint y: 260, endPoint x: 422, endPoint y: 275, distance: 178.6
click at [410, 275] on tr "[PERSON_NAME] - 12 minutes ago Labor ordered for set-up and take-down Set-up - …" at bounding box center [474, 254] width 505 height 52
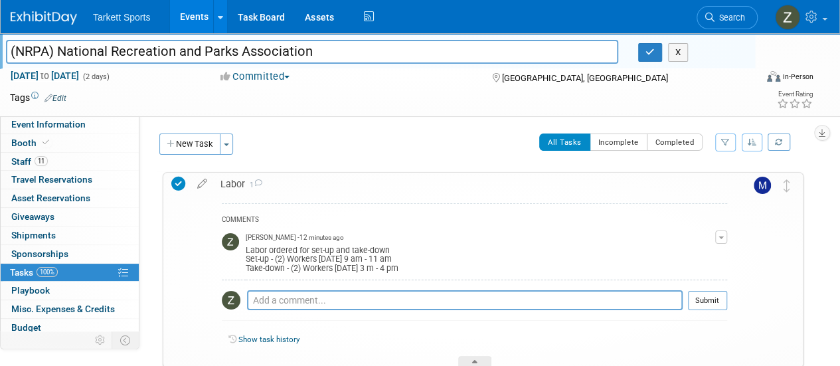
click at [428, 275] on td "[PERSON_NAME] - 12 minutes ago Labor ordered for set-up and take-down Set-up - …" at bounding box center [480, 254] width 469 height 52
drag, startPoint x: 477, startPoint y: 270, endPoint x: 245, endPoint y: 260, distance: 232.6
click at [246, 260] on div "Labor ordered for set-up and take-down Set-up - (2) Workers [DATE] 9 am - 11 am…" at bounding box center [480, 258] width 469 height 31
copy div "Set-up - (2) Workers [DATE] 9 am - 11 am Take-down - (2) Workers [DATE] 3 m - 4…"
click at [75, 141] on link "Booth" at bounding box center [70, 143] width 138 height 18
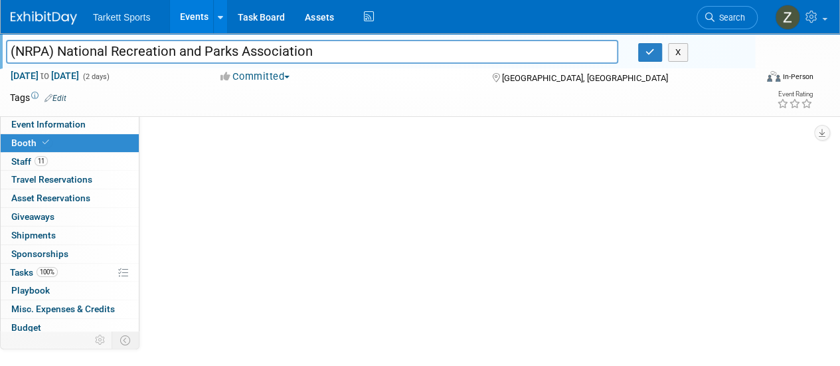
select select "FieldTurf, [PERSON_NAME], Indoor, FieldTurf Landscape, Tarkett Sports Construct…"
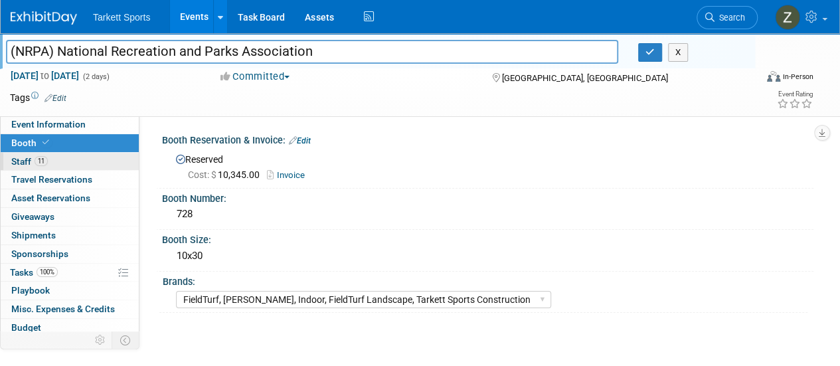
click at [22, 165] on span "Staff 11" at bounding box center [29, 161] width 37 height 11
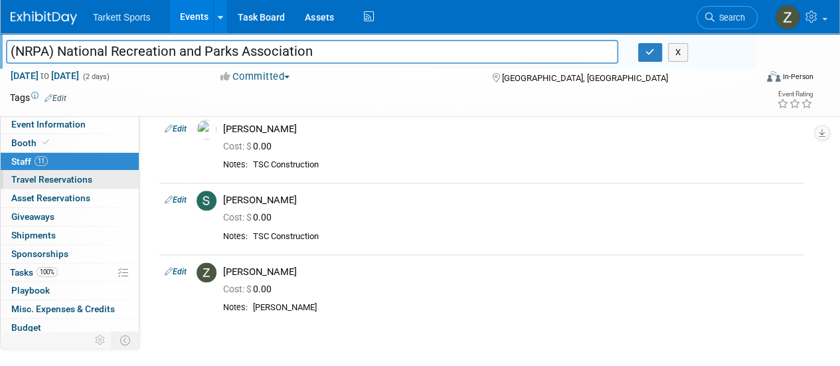
scroll to position [730, 0]
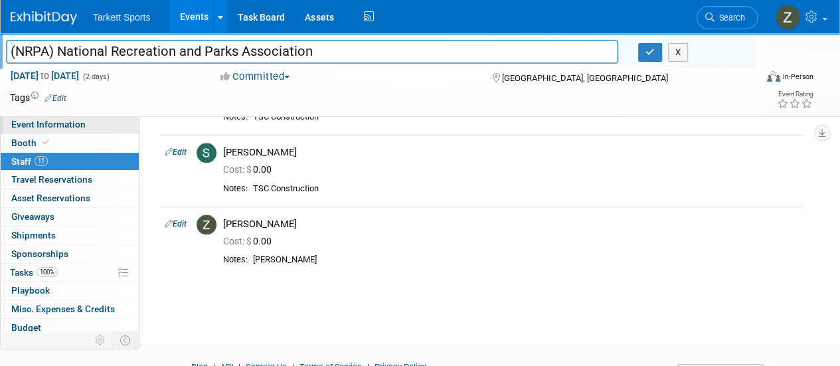
click at [57, 129] on span "Event Information" at bounding box center [48, 124] width 74 height 11
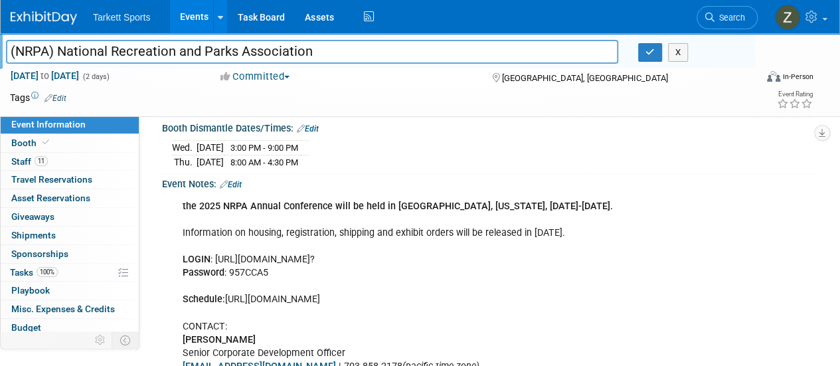
scroll to position [199, 0]
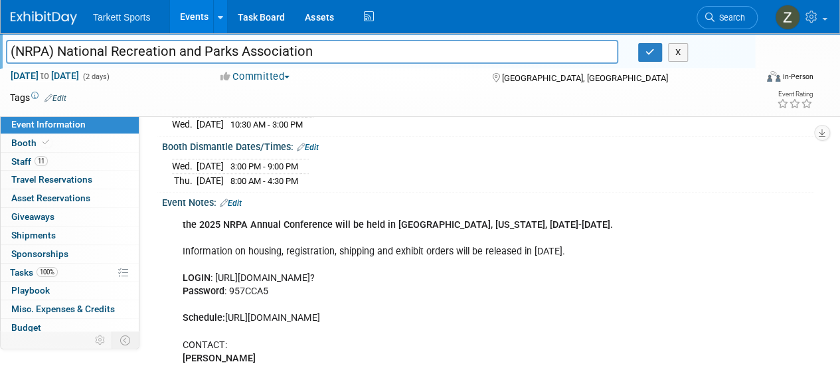
drag, startPoint x: 568, startPoint y: 272, endPoint x: 212, endPoint y: 273, distance: 355.2
drag, startPoint x: 227, startPoint y: 313, endPoint x: 371, endPoint y: 315, distance: 144.1
copy div "[URL][DOMAIN_NAME]"
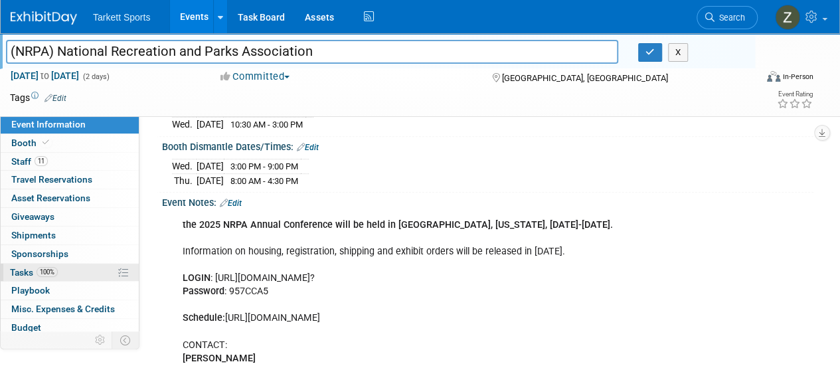
click at [96, 270] on link "100% Tasks 100%" at bounding box center [70, 273] width 138 height 18
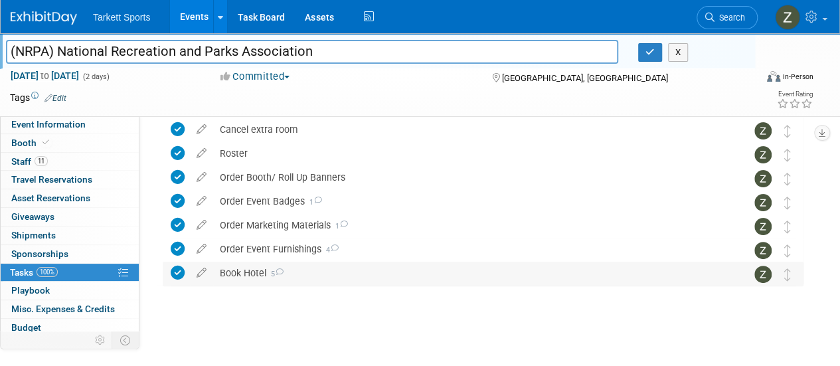
click at [268, 270] on div "Book Hotel 5" at bounding box center [470, 273] width 514 height 23
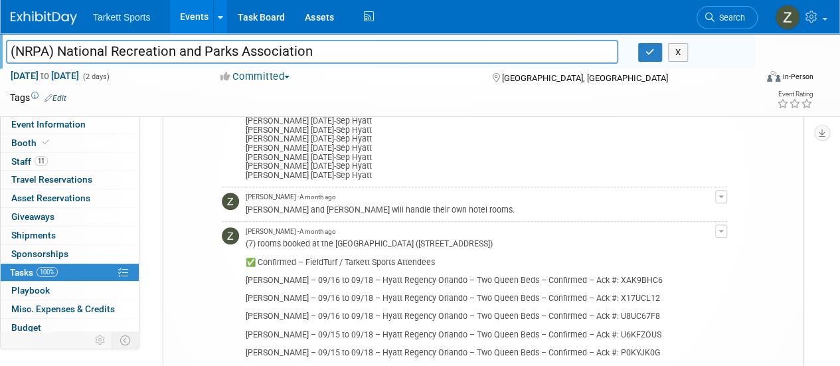
scroll to position [542, 0]
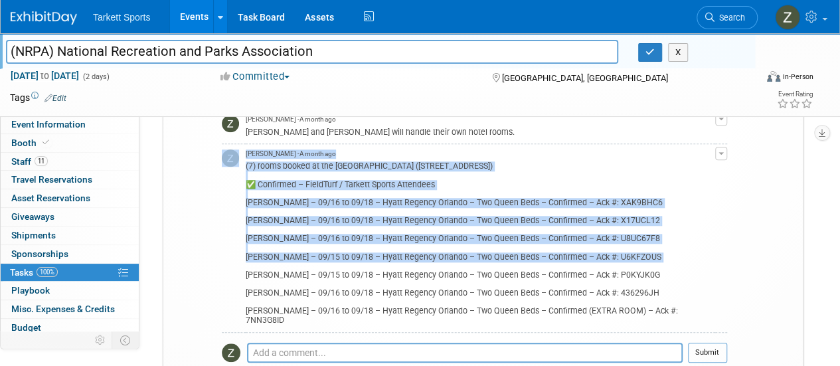
drag, startPoint x: 237, startPoint y: 260, endPoint x: 283, endPoint y: 262, distance: 45.8
click at [283, 262] on tr "[PERSON_NAME] - A month ago (7) rooms booked at the [GEOGRAPHIC_DATA] ([STREET_…" at bounding box center [474, 238] width 505 height 188
click at [283, 262] on div "(7) rooms booked at the [GEOGRAPHIC_DATA] ([STREET_ADDRESS]) ✅ Confirmed – Fiel…" at bounding box center [480, 242] width 469 height 166
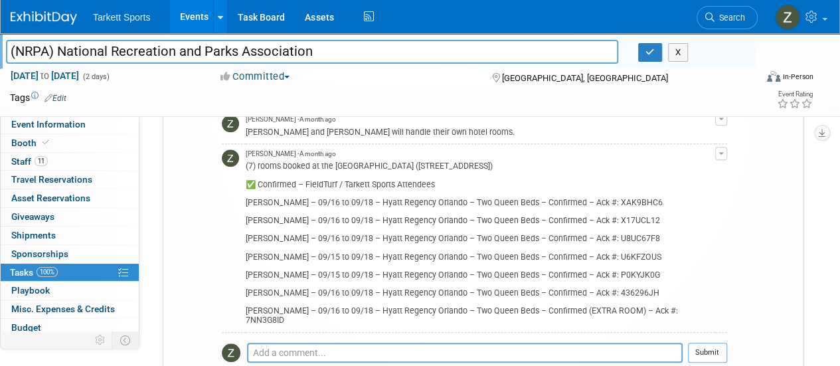
drag, startPoint x: 337, startPoint y: 165, endPoint x: 589, endPoint y: 165, distance: 252.9
click at [589, 165] on div "(7) rooms booked at the [GEOGRAPHIC_DATA] ([STREET_ADDRESS]) ✅ Confirmed – Fiel…" at bounding box center [480, 242] width 469 height 166
copy div "Hyatt Regency Orlando ([STREET_ADDRESS])"
drag, startPoint x: 699, startPoint y: 308, endPoint x: 629, endPoint y: 309, distance: 70.4
click at [629, 309] on div "(7) rooms booked at the [GEOGRAPHIC_DATA] ([STREET_ADDRESS]) ✅ Confirmed – Fiel…" at bounding box center [480, 242] width 469 height 166
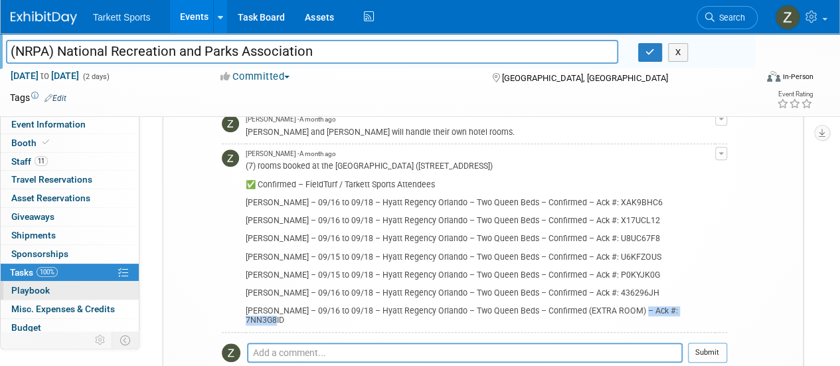
copy div "Ack #: 7NN3G8ID"
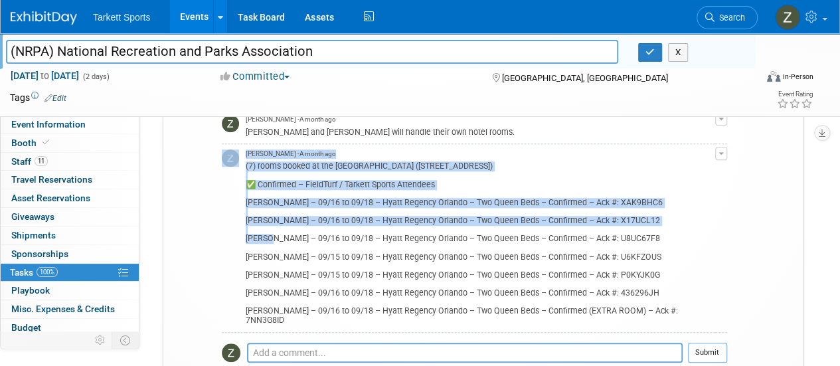
drag, startPoint x: 243, startPoint y: 237, endPoint x: 275, endPoint y: 237, distance: 31.9
click at [275, 237] on tr "[PERSON_NAME] - A month ago (7) rooms booked at the [GEOGRAPHIC_DATA] ([STREET_…" at bounding box center [474, 238] width 505 height 188
click at [275, 237] on div "(7) rooms booked at the [GEOGRAPHIC_DATA] ([STREET_ADDRESS]) ✅ Confirmed – Fiel…" at bounding box center [480, 242] width 469 height 166
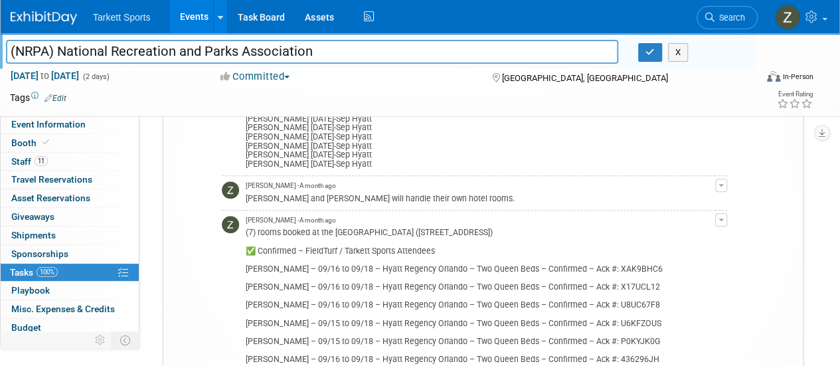
scroll to position [343, 0]
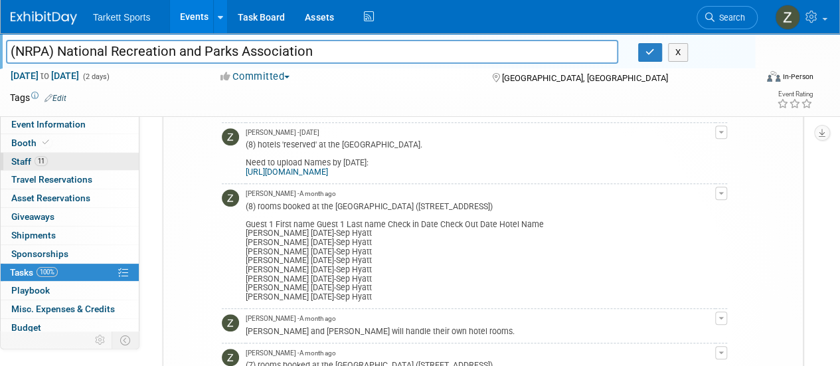
click at [52, 161] on link "11 Staff 11" at bounding box center [70, 162] width 138 height 18
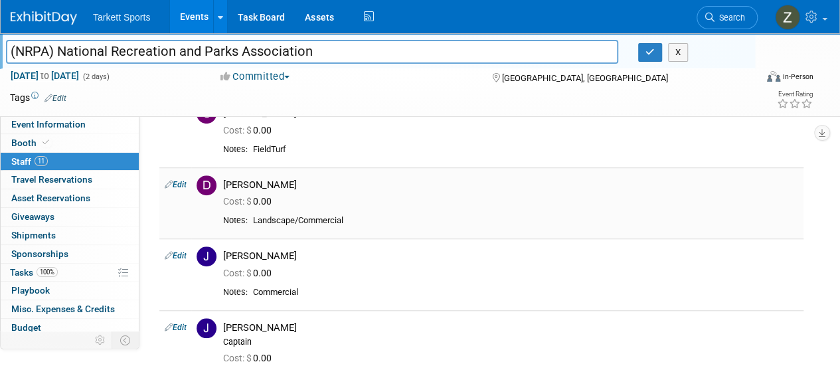
scroll to position [397, 0]
